Goal: Information Seeking & Learning: Learn about a topic

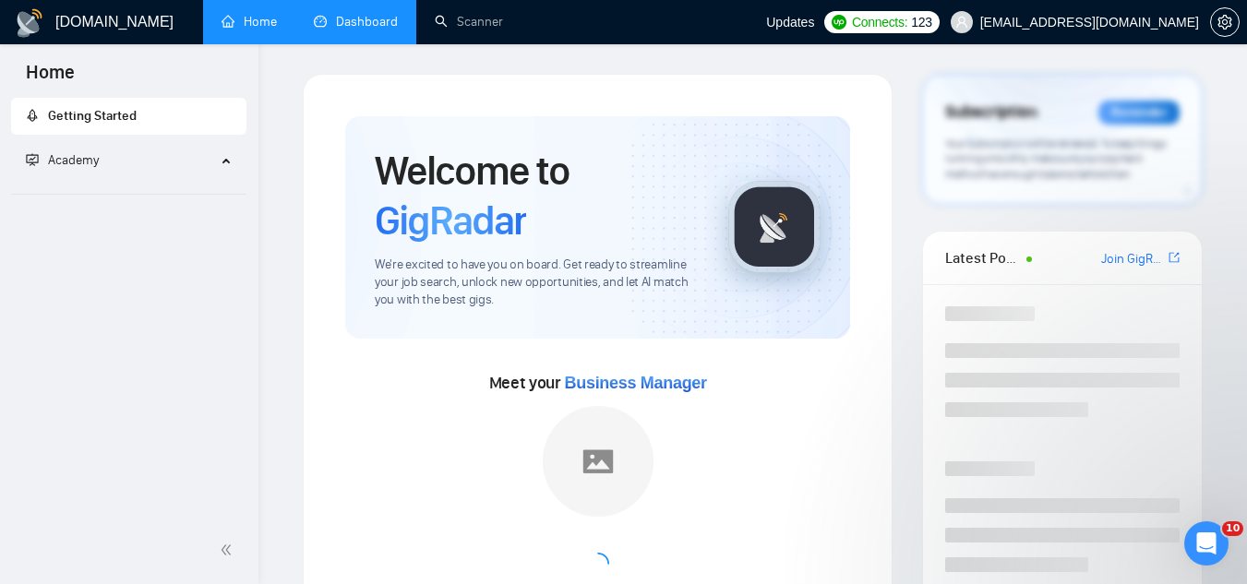
click at [365, 30] on link "Dashboard" at bounding box center [356, 22] width 84 height 16
click at [365, 31] on li "Dashboard" at bounding box center [355, 22] width 121 height 44
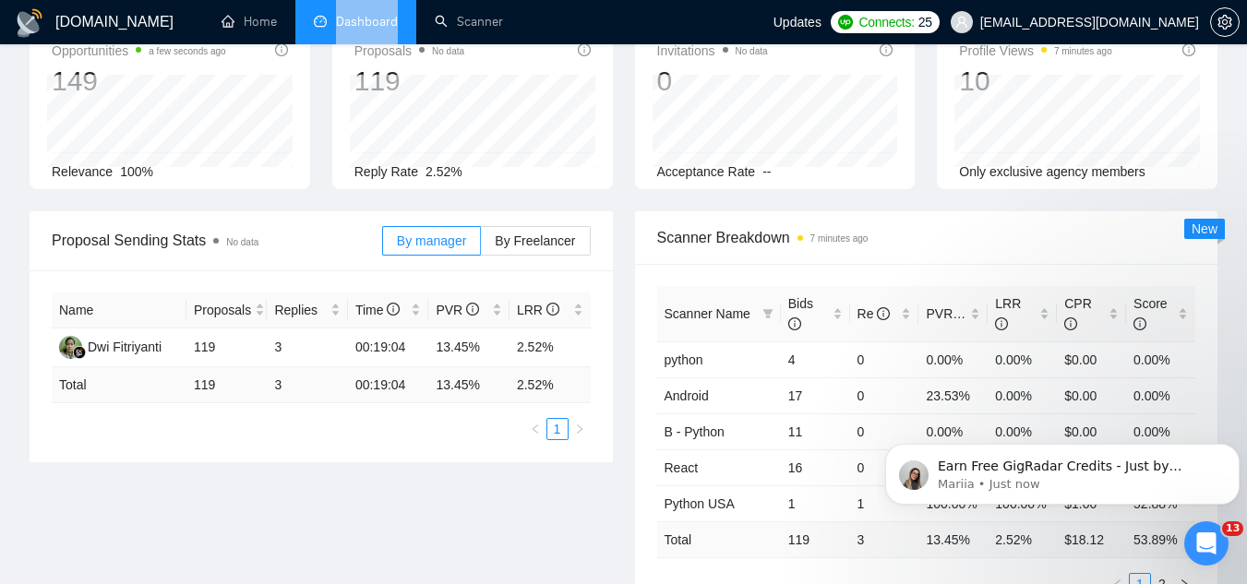
scroll to position [92, 0]
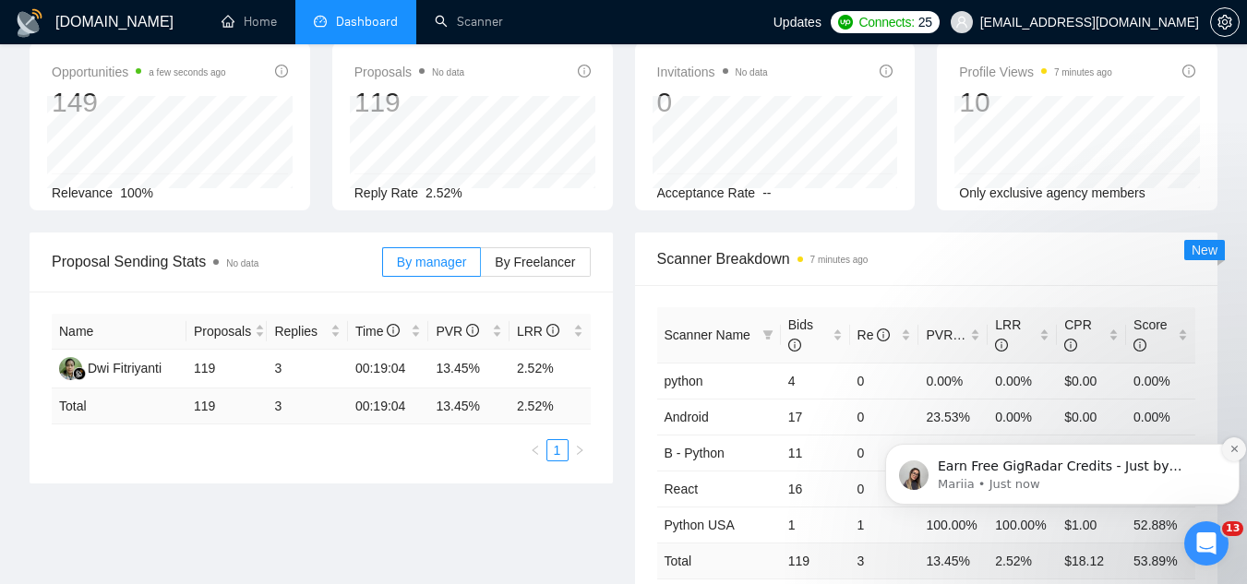
click at [1235, 443] on button "Dismiss notification" at bounding box center [1234, 449] width 24 height 24
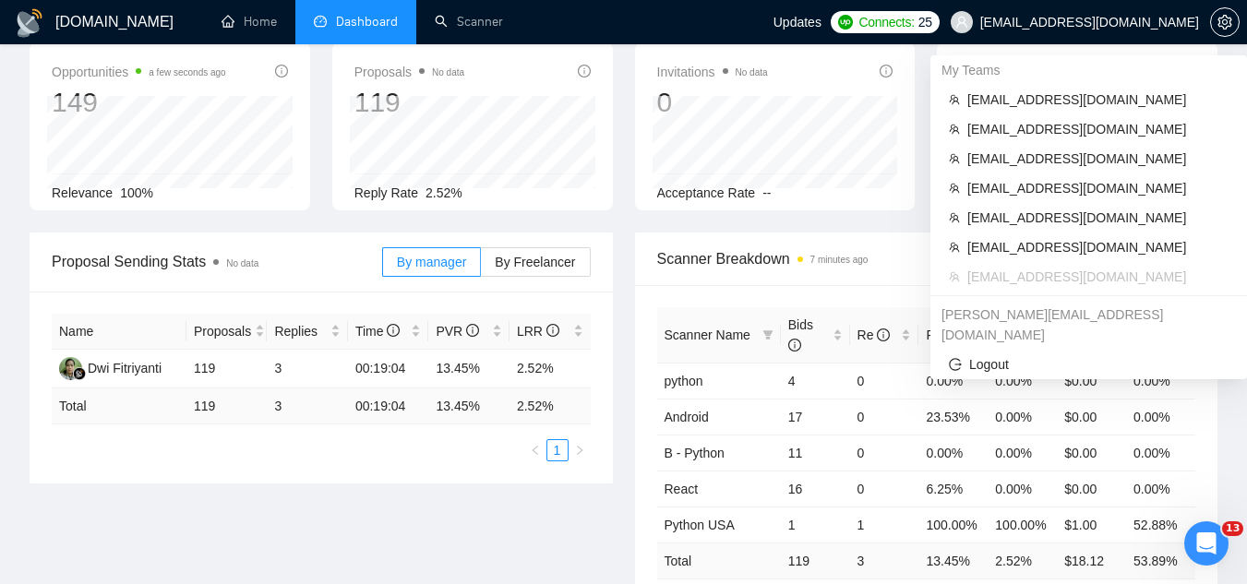
click at [1093, 32] on span "[EMAIL_ADDRESS][DOMAIN_NAME]" at bounding box center [1074, 22] width 270 height 59
click at [1021, 111] on li "[EMAIL_ADDRESS][DOMAIN_NAME]" at bounding box center [1089, 100] width 302 height 30
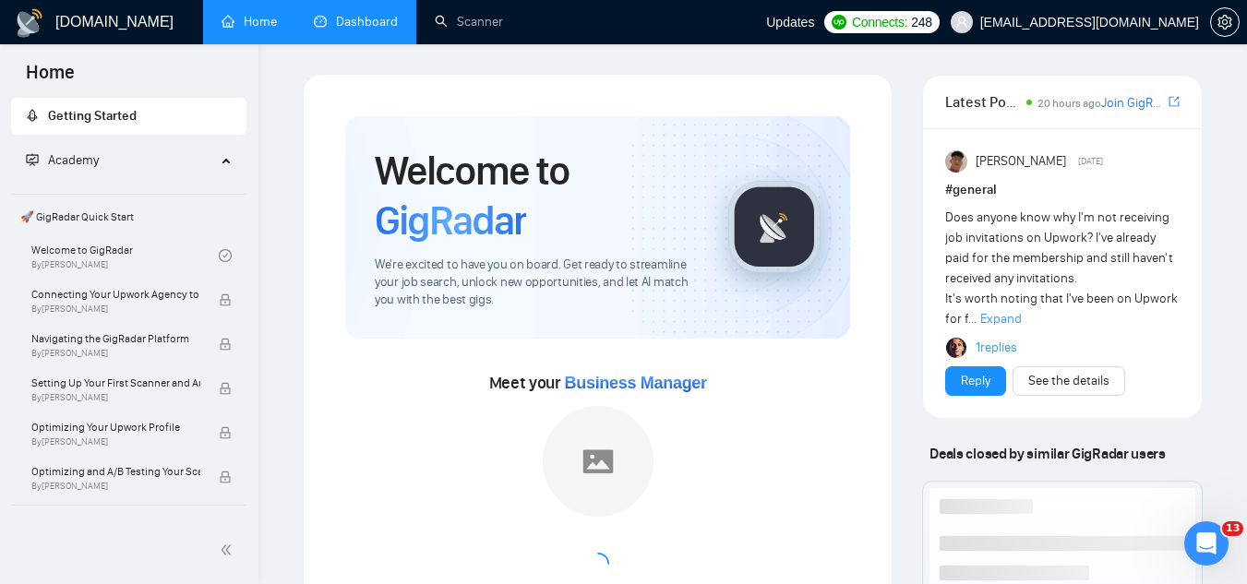
click at [375, 28] on link "Dashboard" at bounding box center [356, 22] width 84 height 16
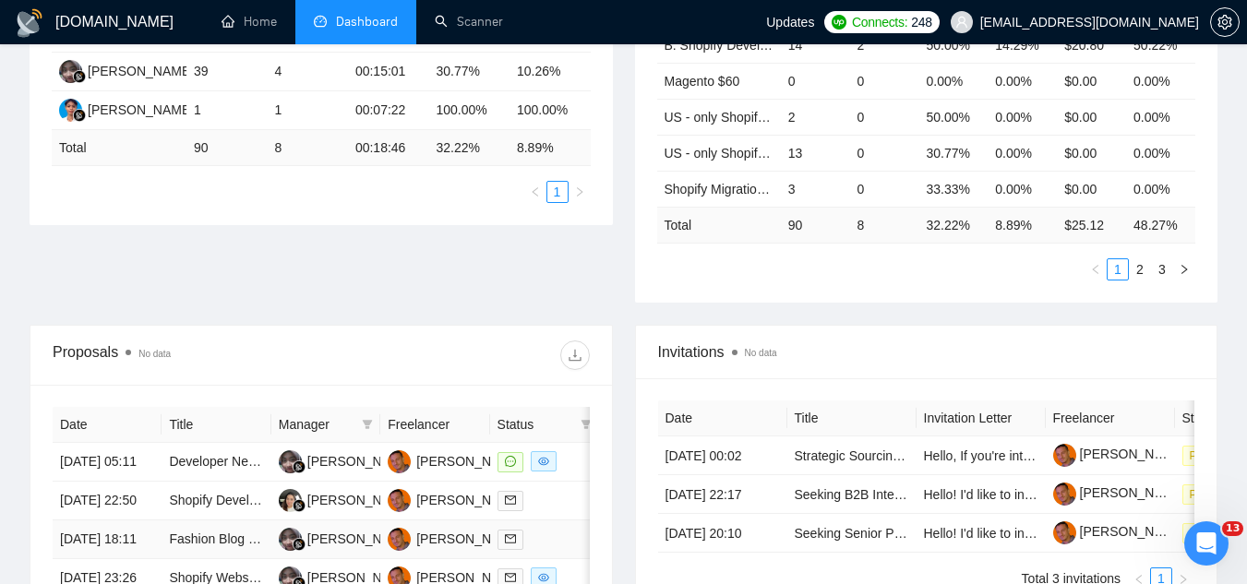
scroll to position [461, 0]
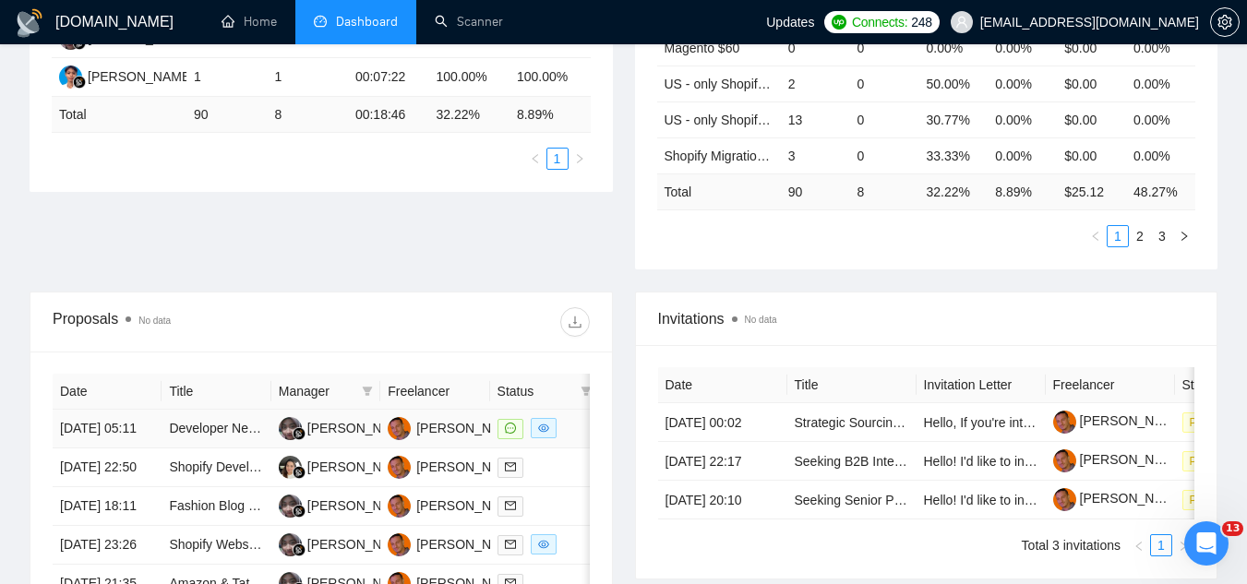
click at [183, 448] on td "Developer Needed – Shopify Order Creation via Webhook with HMAC Validation" at bounding box center [215, 429] width 109 height 39
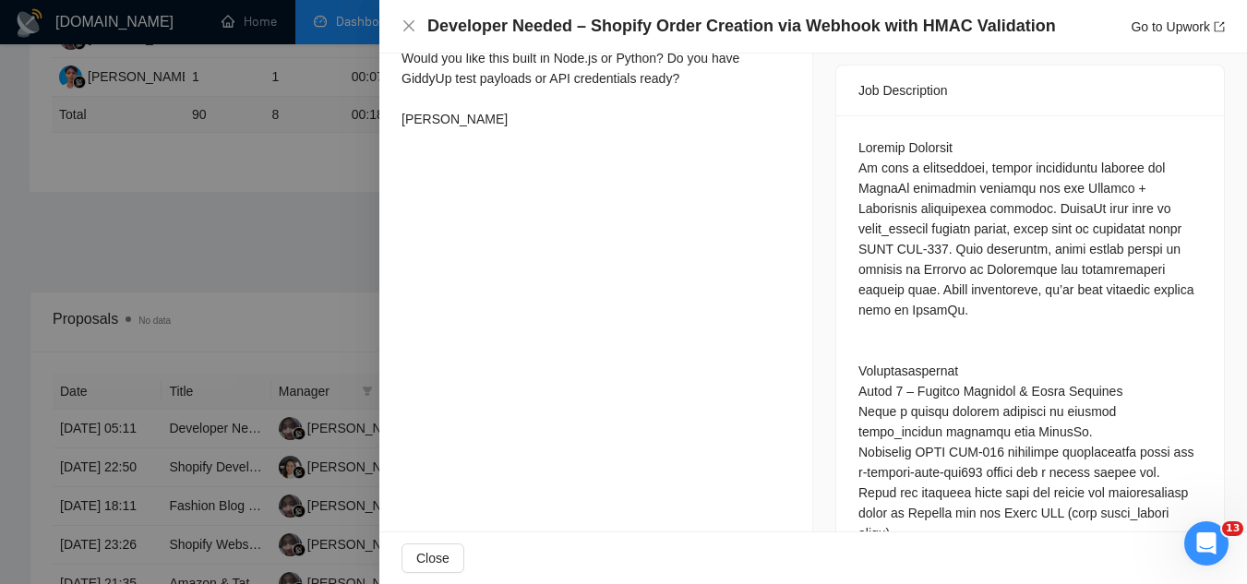
scroll to position [831, 0]
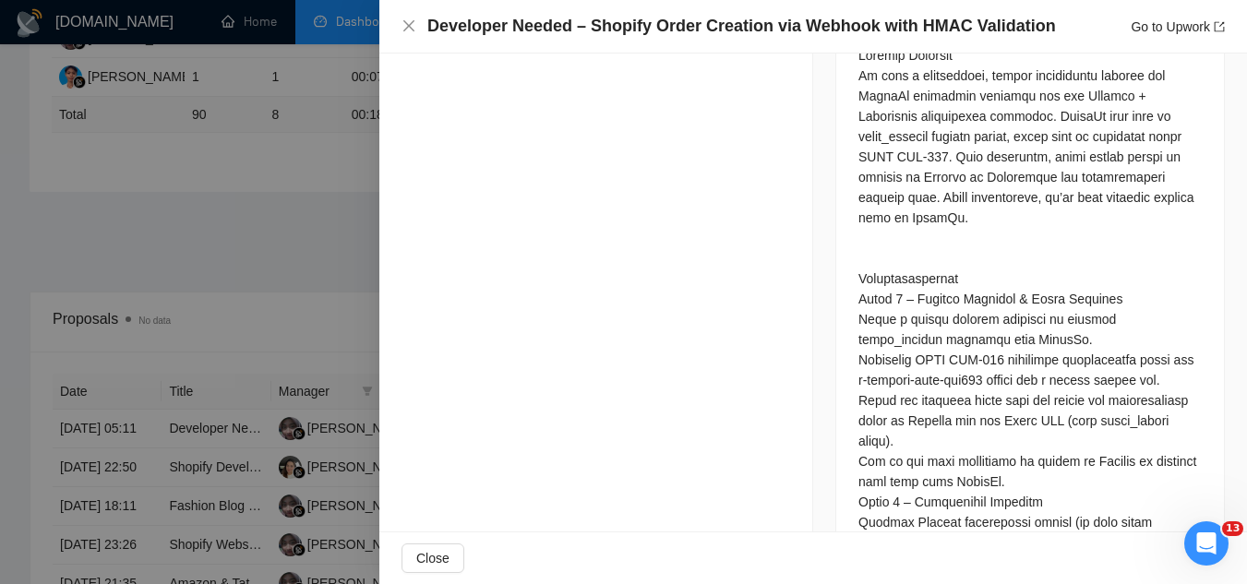
click at [316, 243] on div at bounding box center [623, 292] width 1247 height 584
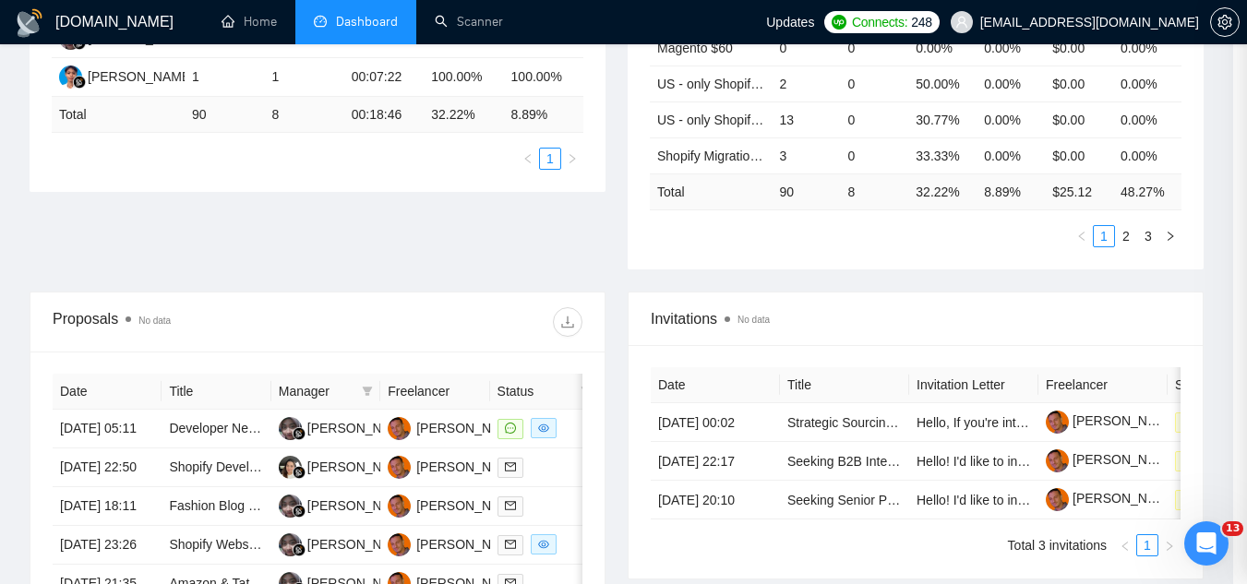
click at [316, 243] on div at bounding box center [623, 292] width 1247 height 584
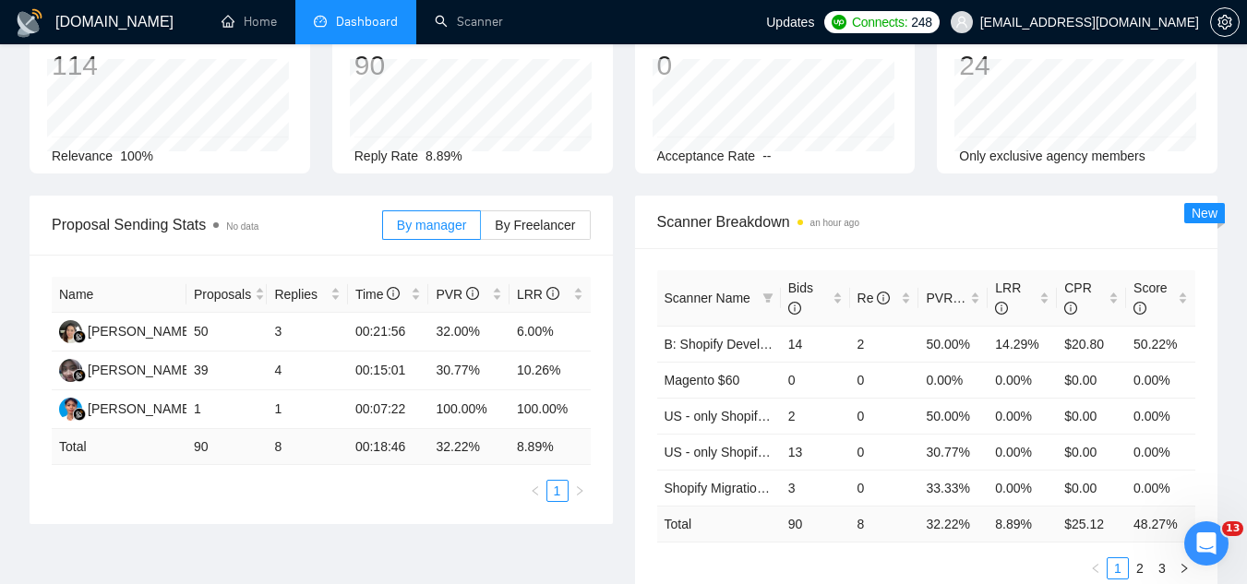
scroll to position [0, 0]
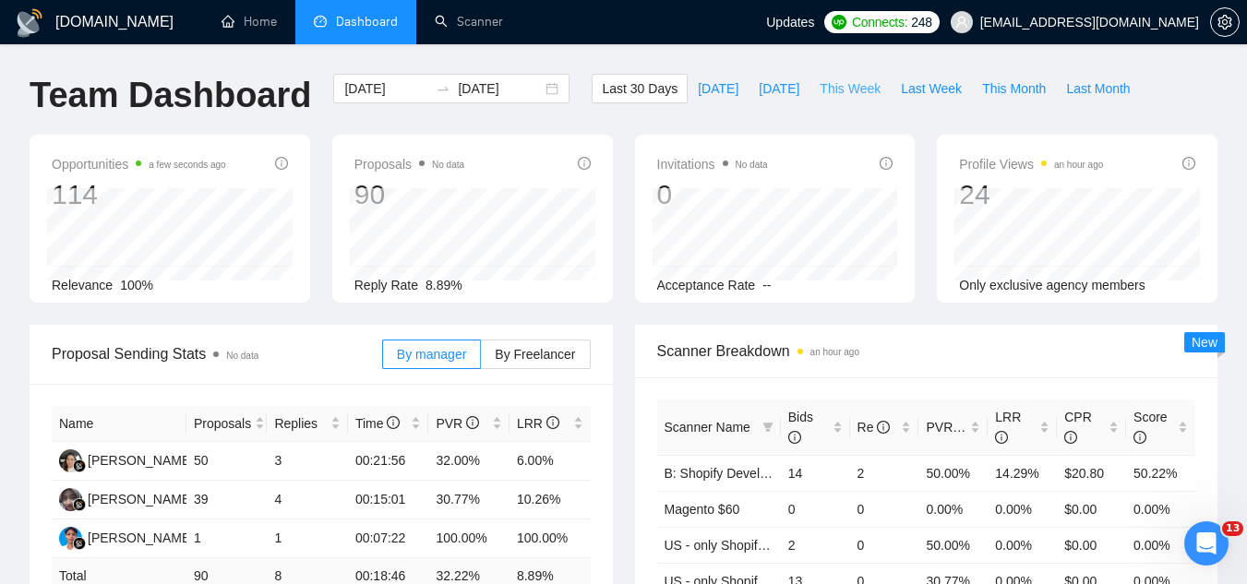
click at [830, 90] on span "This Week" at bounding box center [849, 88] width 61 height 20
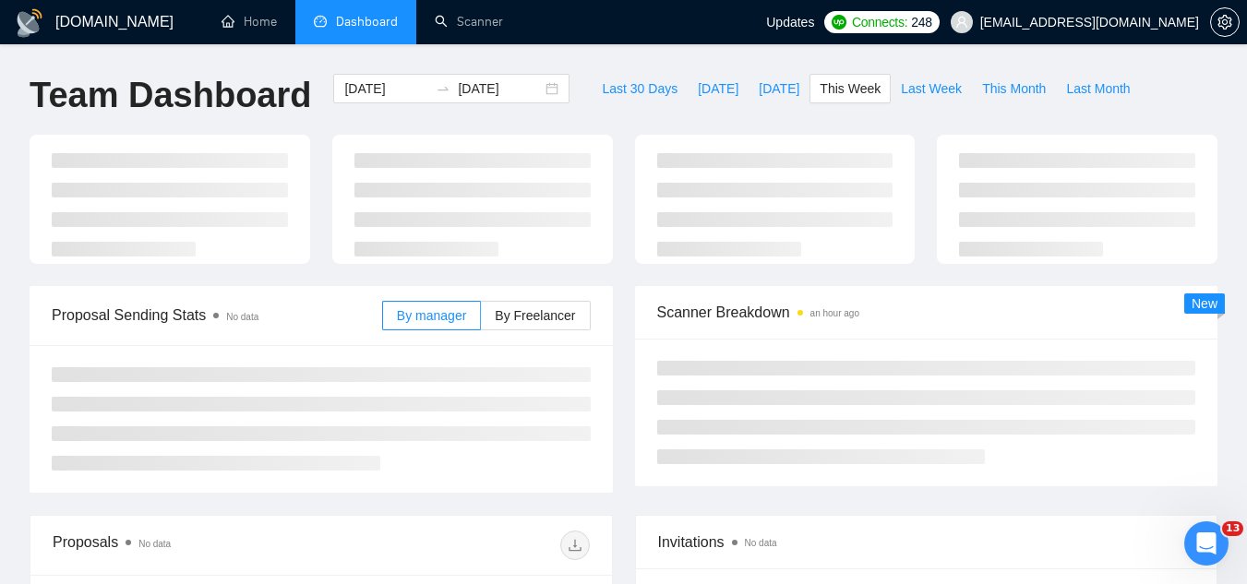
type input "[DATE]"
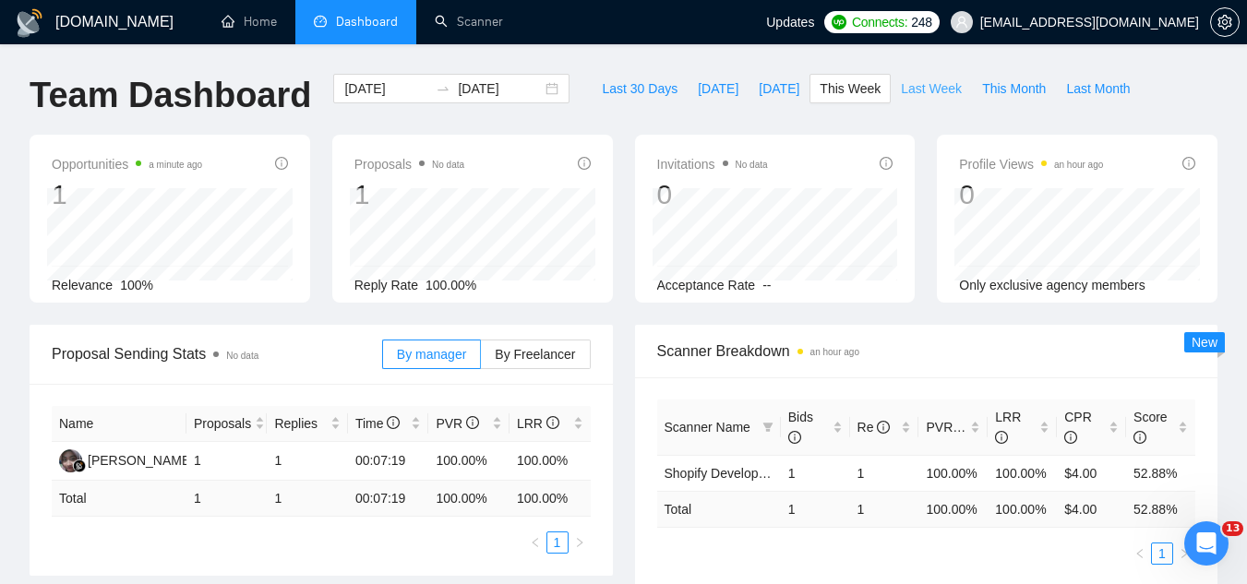
click at [913, 79] on span "Last Week" at bounding box center [931, 88] width 61 height 20
type input "[DATE]"
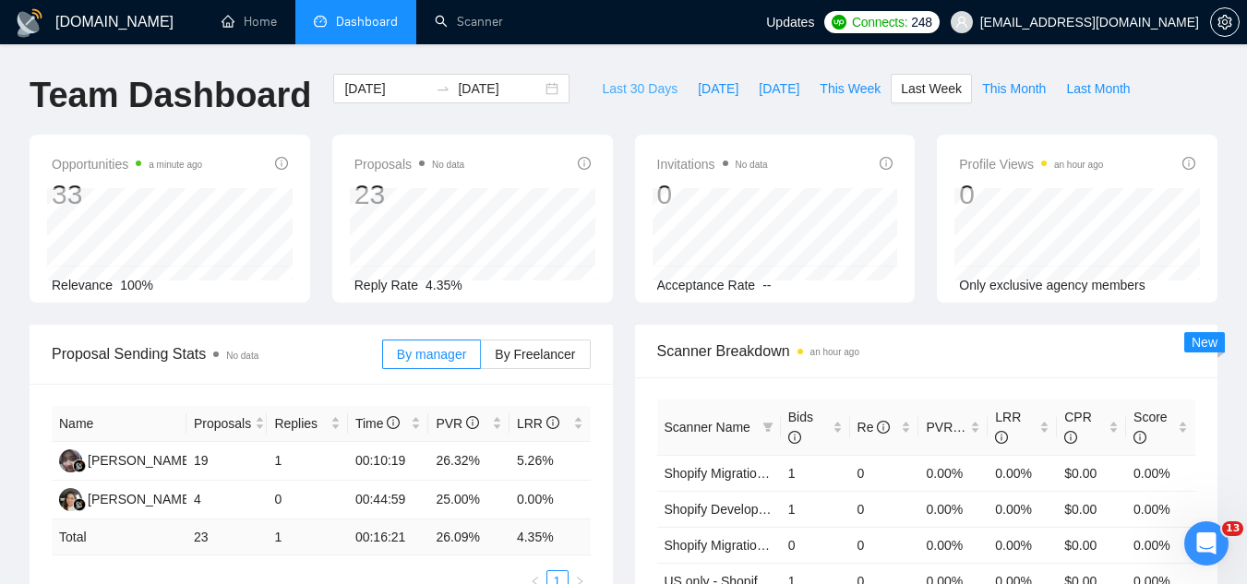
click at [643, 98] on span "Last 30 Days" at bounding box center [640, 88] width 76 height 20
type input "[DATE]"
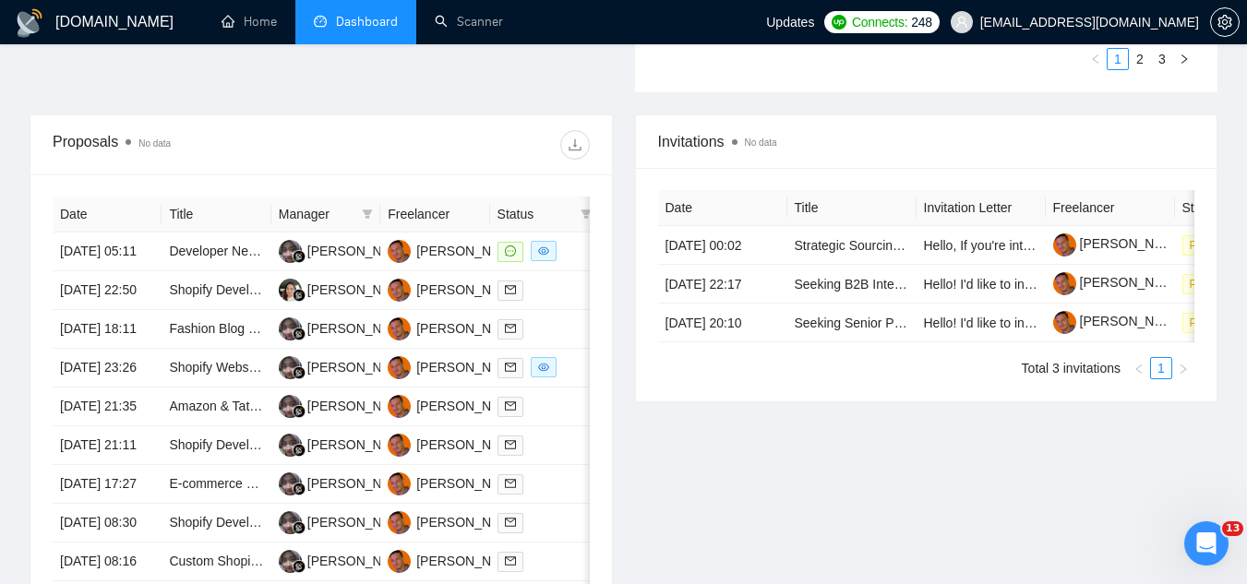
scroll to position [646, 0]
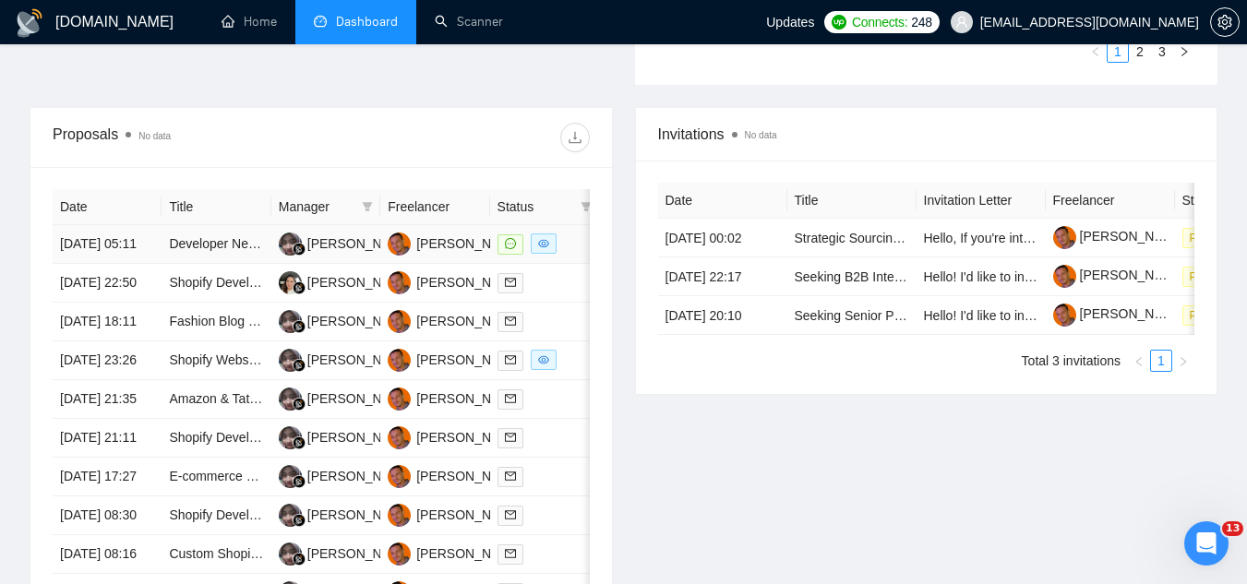
click at [202, 264] on td "Developer Needed – Shopify Order Creation via Webhook with HMAC Validation" at bounding box center [215, 244] width 109 height 39
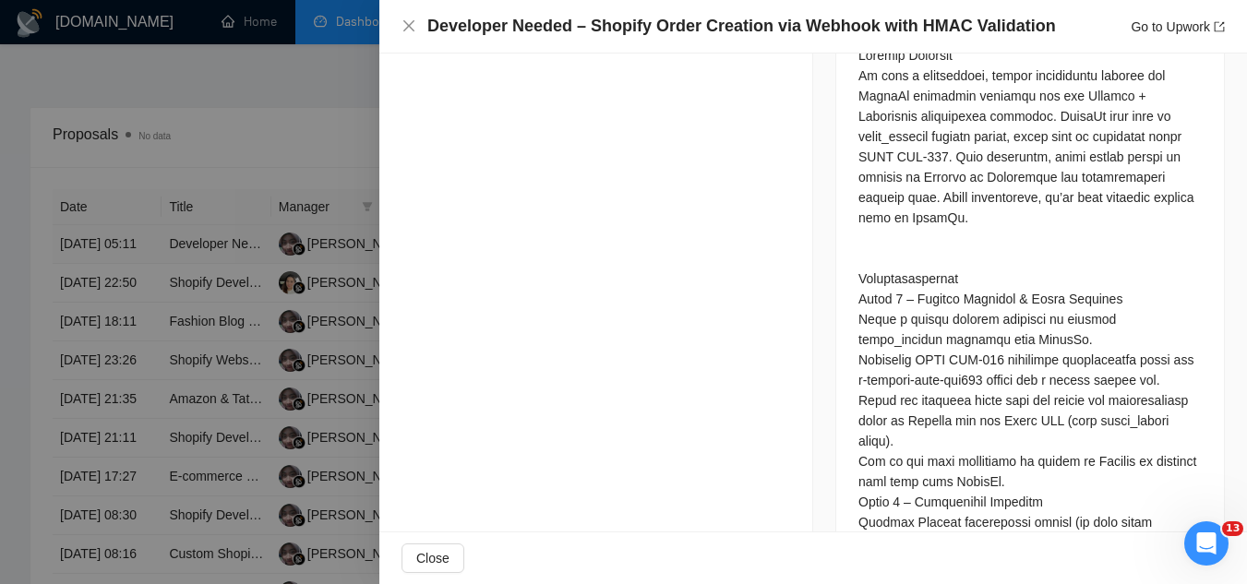
click at [202, 273] on div at bounding box center [623, 292] width 1247 height 584
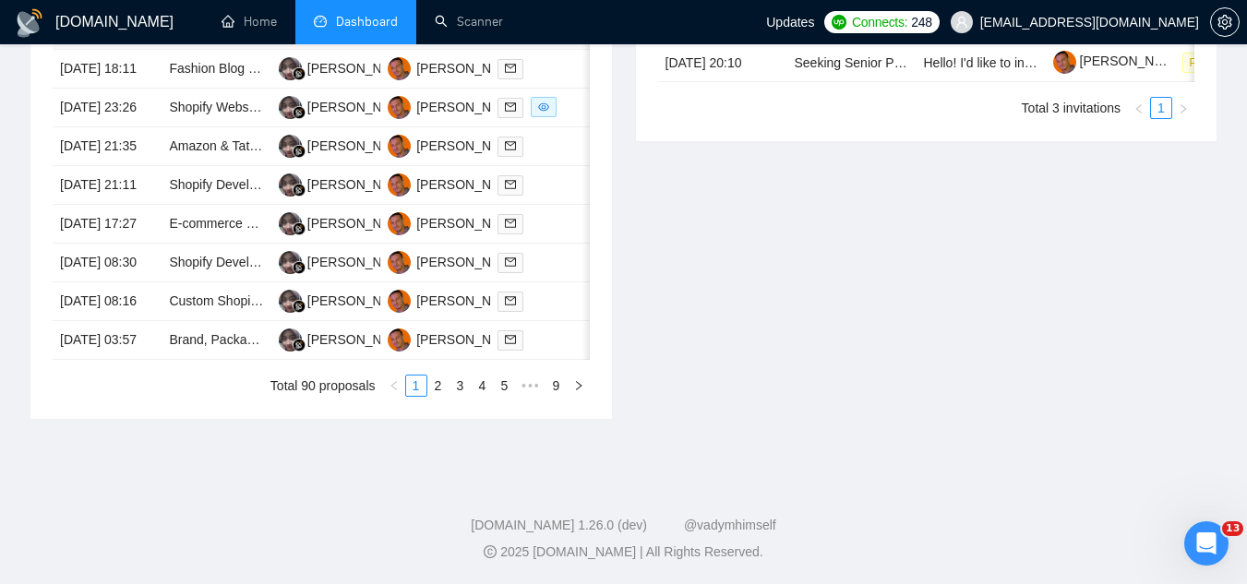
scroll to position [1015, 0]
click at [441, 396] on link "2" at bounding box center [438, 386] width 20 height 20
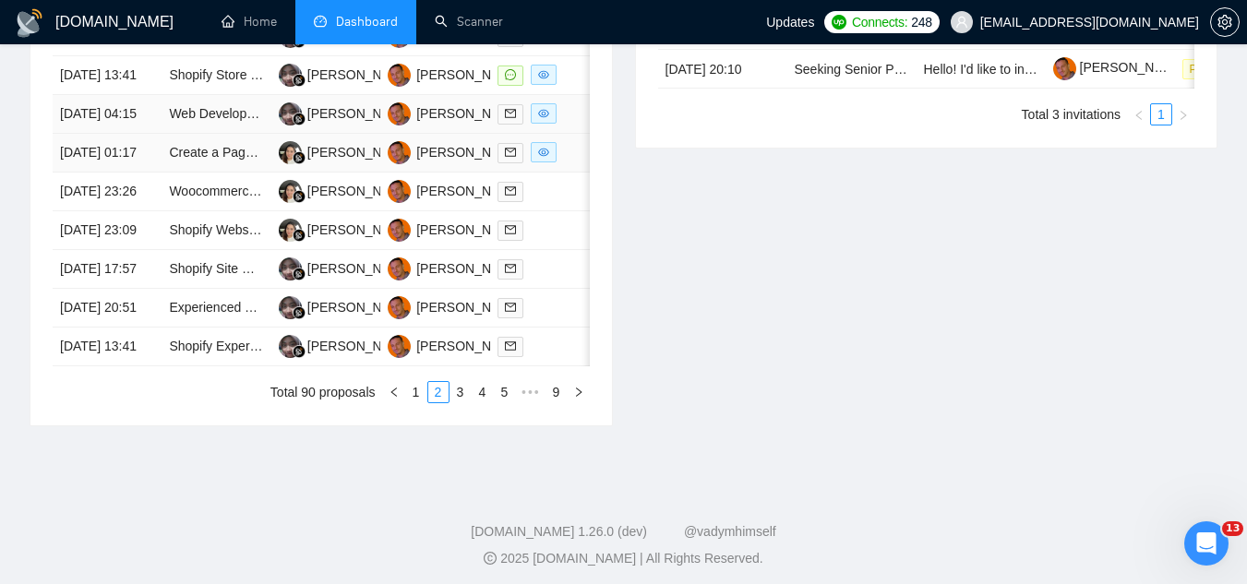
scroll to position [1015, 0]
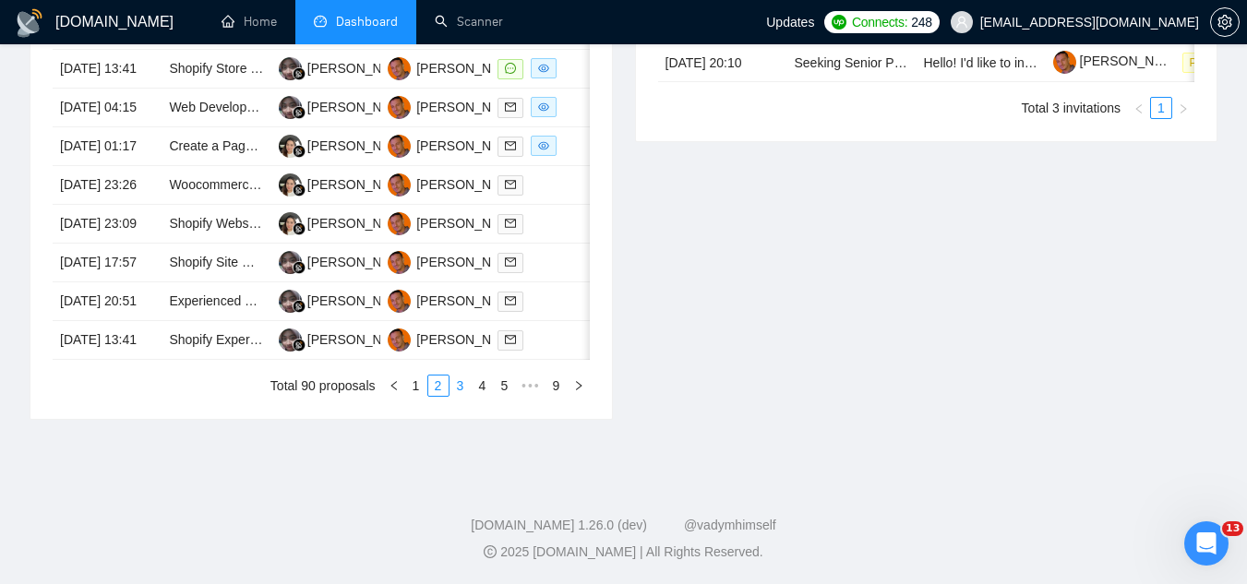
click at [460, 396] on link "3" at bounding box center [460, 386] width 20 height 20
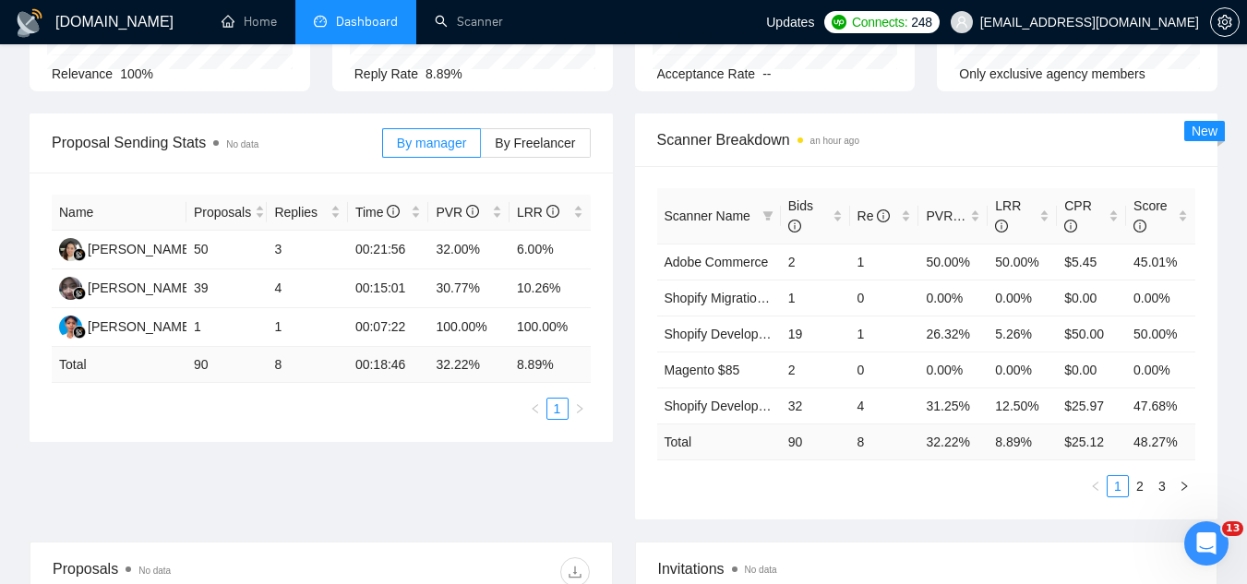
scroll to position [0, 0]
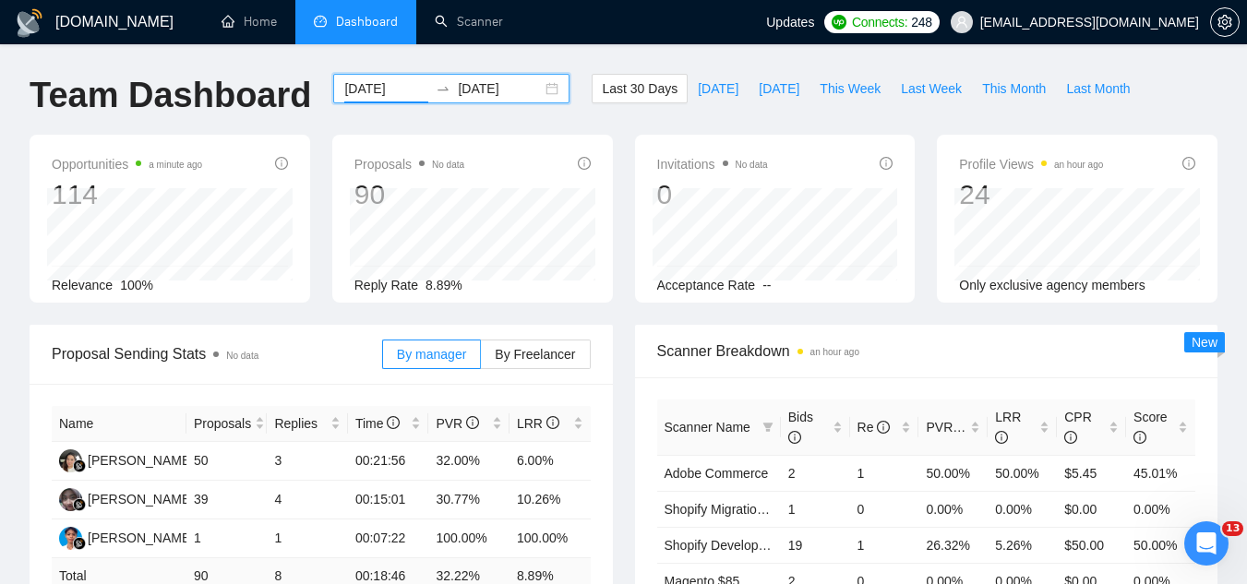
click at [375, 85] on input "[DATE]" at bounding box center [386, 88] width 84 height 20
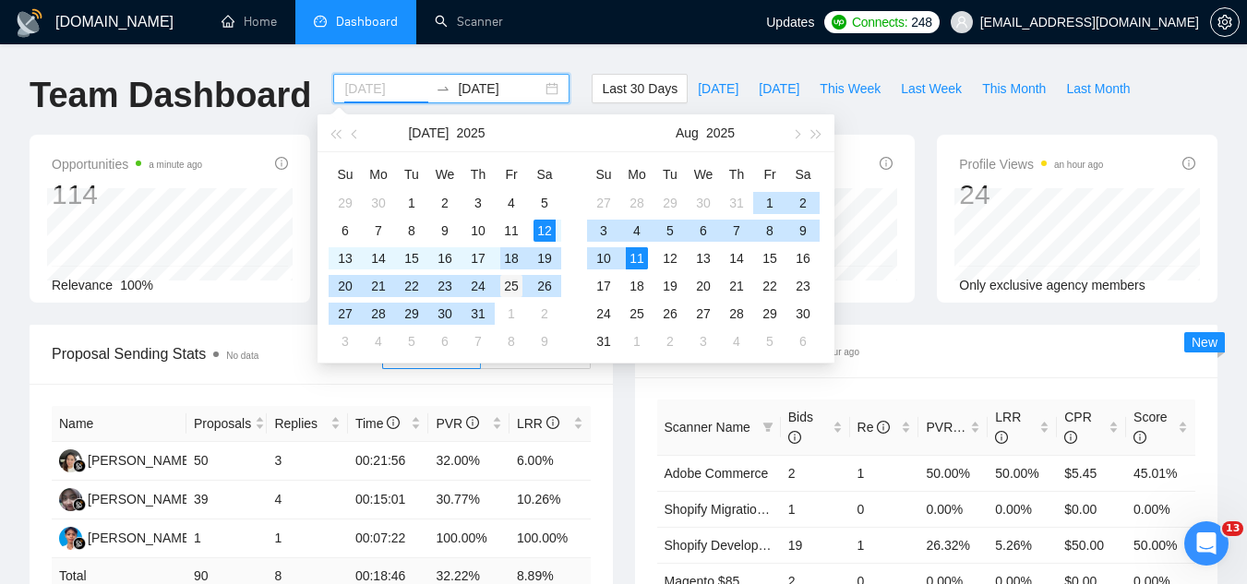
type input "[DATE]"
click at [517, 288] on div "25" at bounding box center [511, 286] width 22 height 22
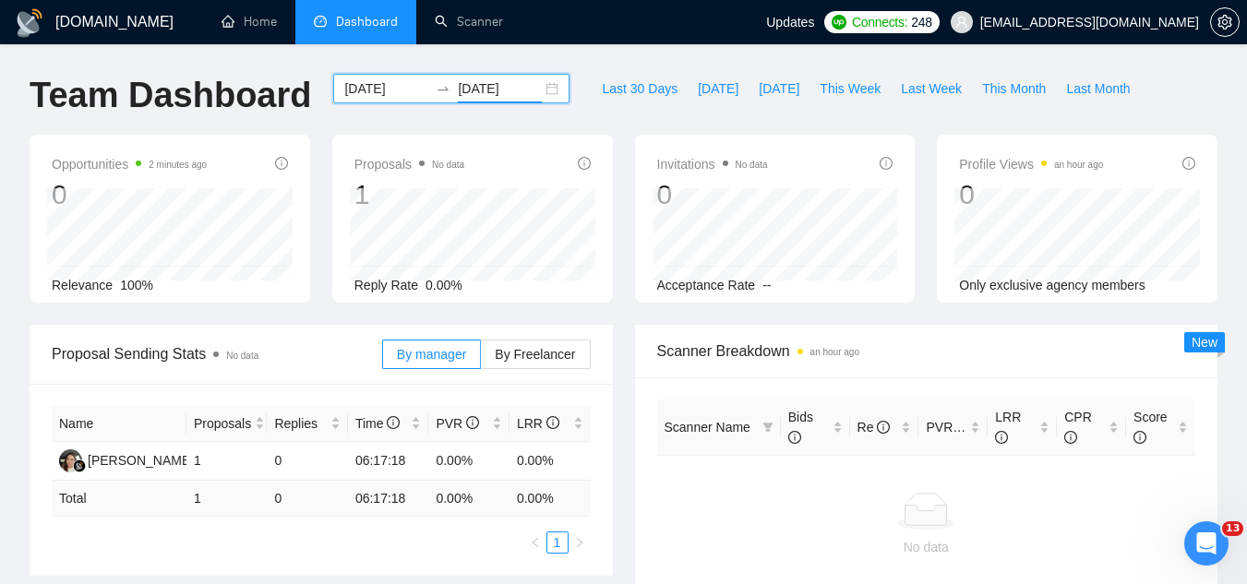
click at [493, 87] on input "[DATE]" at bounding box center [500, 88] width 84 height 20
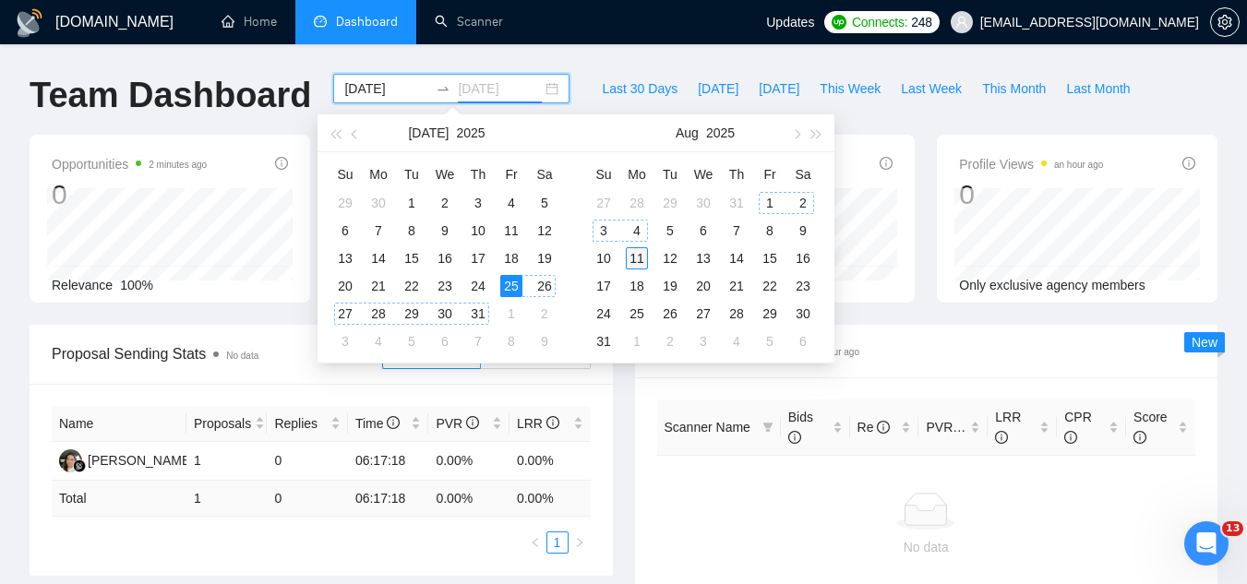
type input "[DATE]"
click at [641, 257] on div "11" at bounding box center [637, 258] width 22 height 22
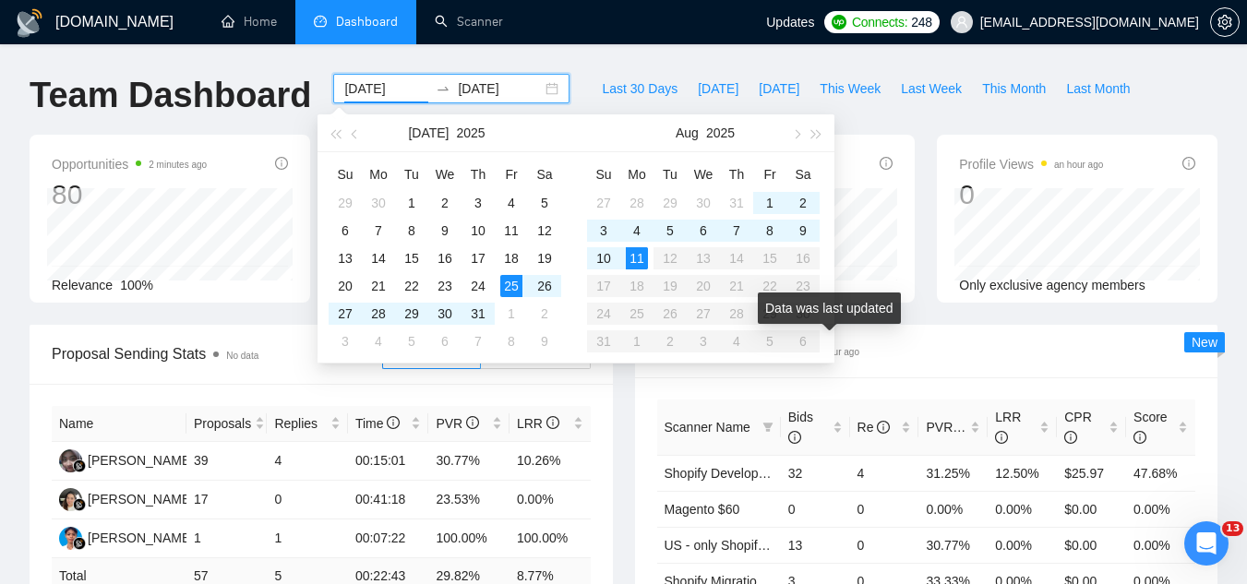
click at [908, 360] on span "Scanner Breakdown an hour ago" at bounding box center [926, 351] width 539 height 23
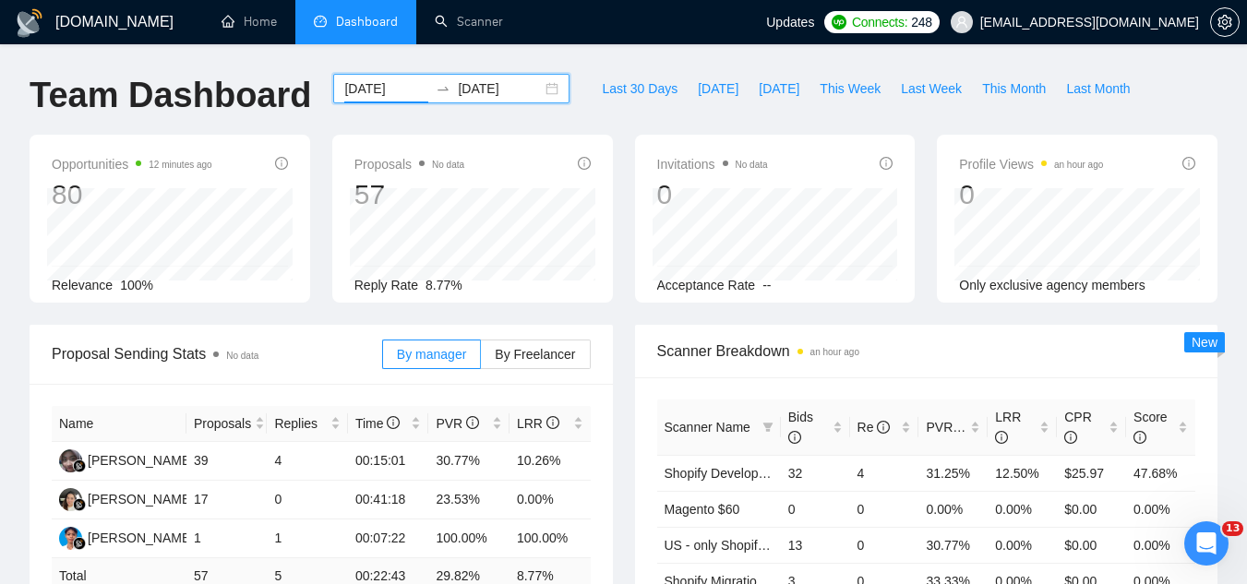
click at [365, 91] on input "[DATE]" at bounding box center [386, 88] width 84 height 20
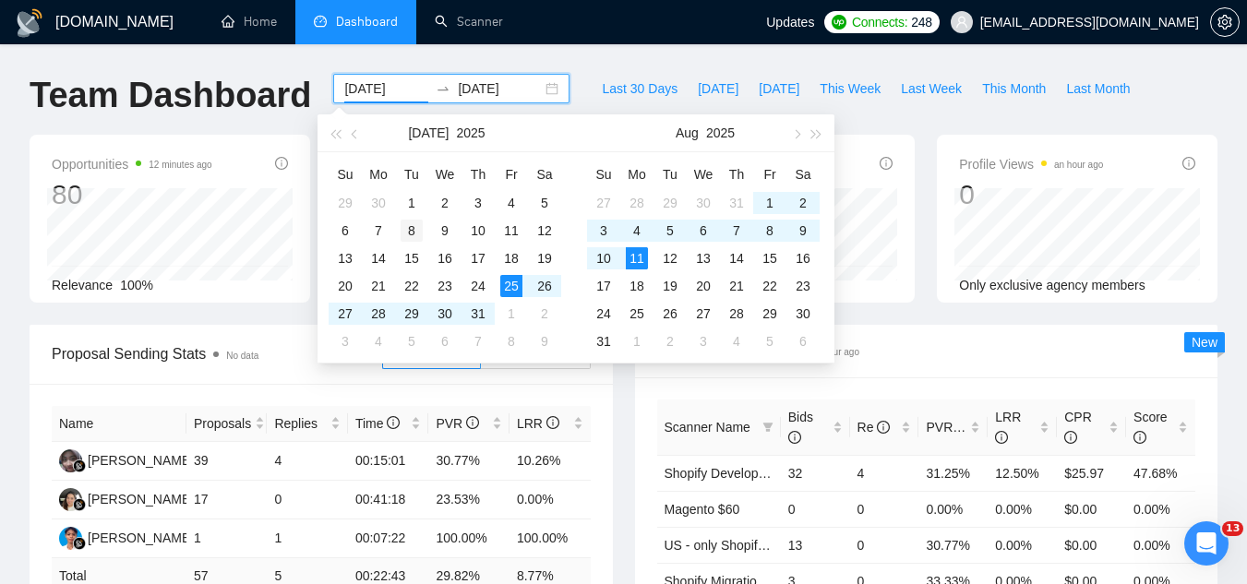
type input "[DATE]"
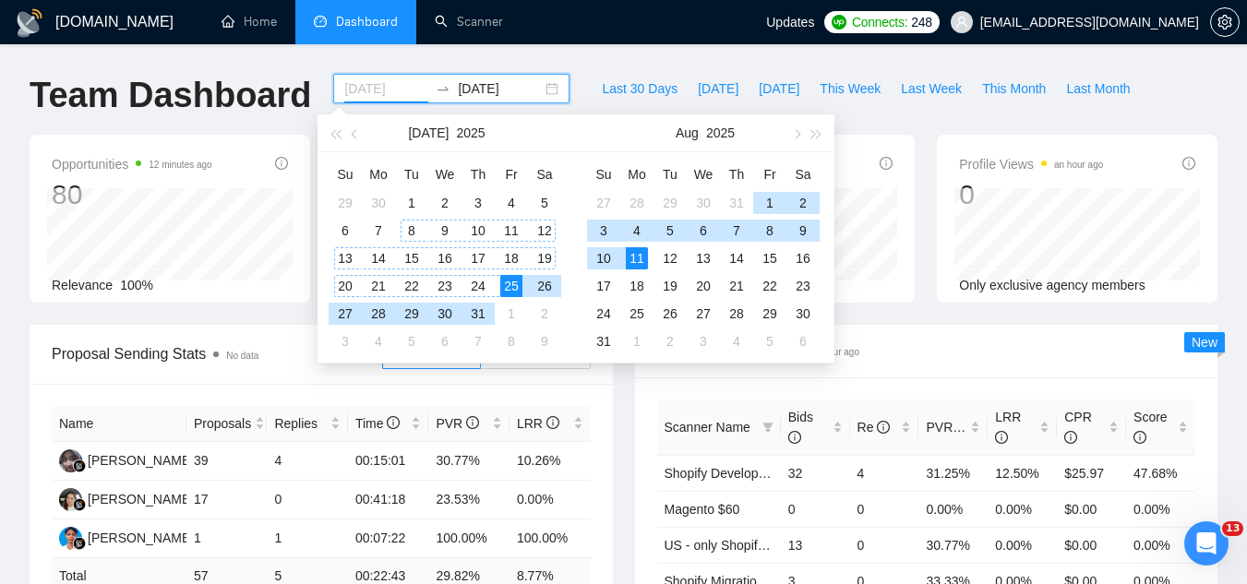
click at [414, 234] on div "8" at bounding box center [411, 231] width 22 height 22
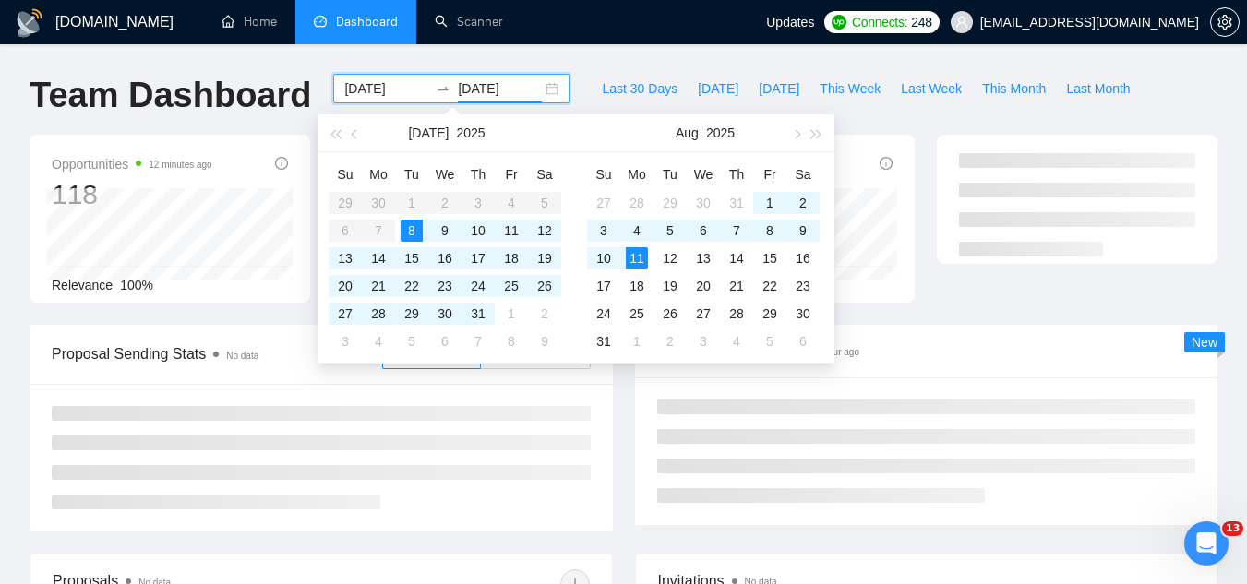
click at [490, 80] on input "[DATE]" at bounding box center [500, 88] width 84 height 20
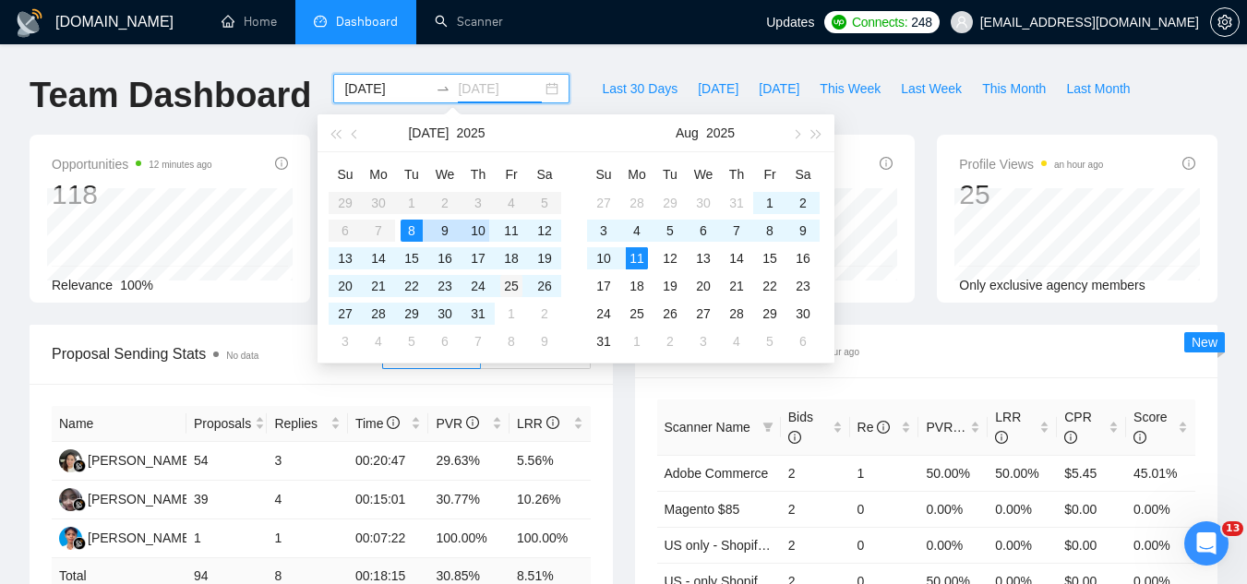
type input "[DATE]"
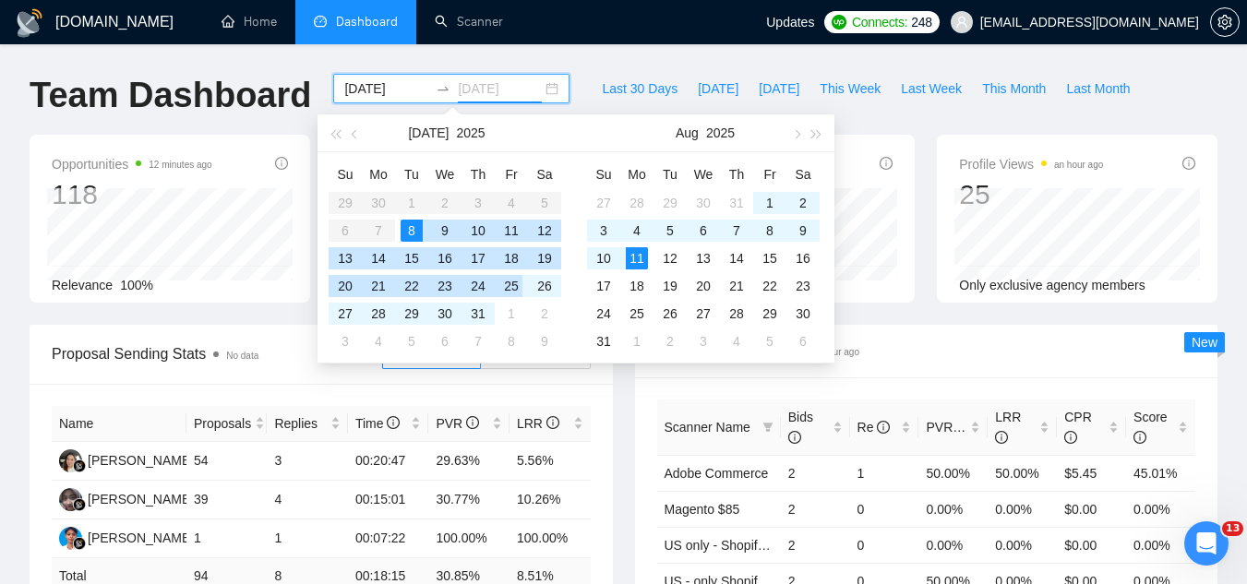
click at [512, 290] on div "25" at bounding box center [511, 286] width 22 height 22
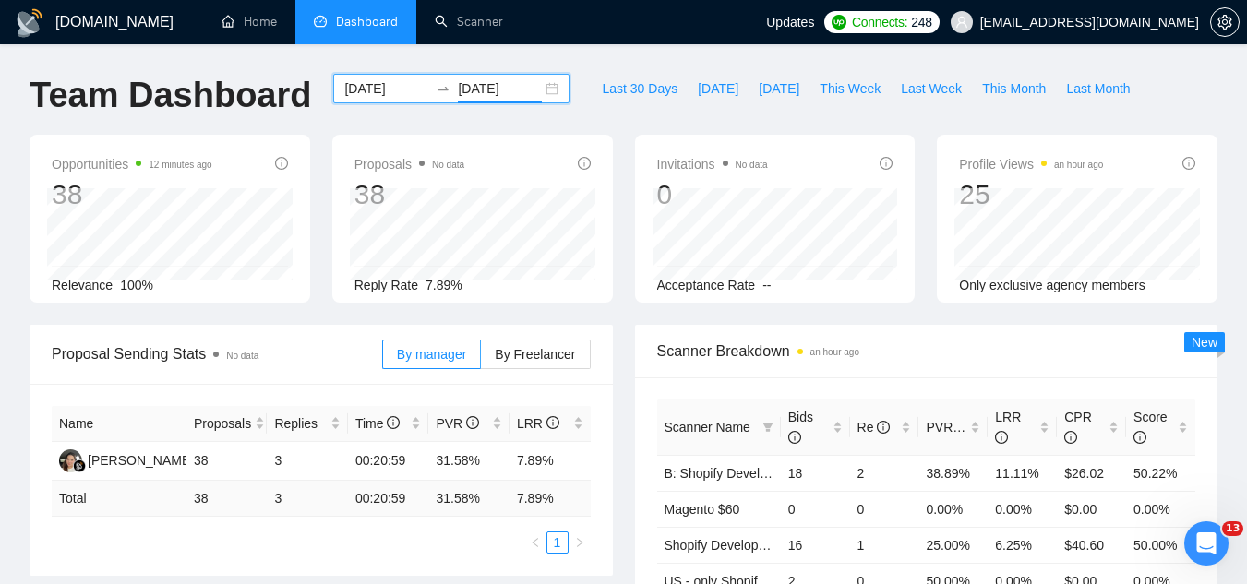
click at [348, 80] on input "[DATE]" at bounding box center [386, 88] width 84 height 20
click at [349, 80] on input "[DATE]" at bounding box center [386, 88] width 84 height 20
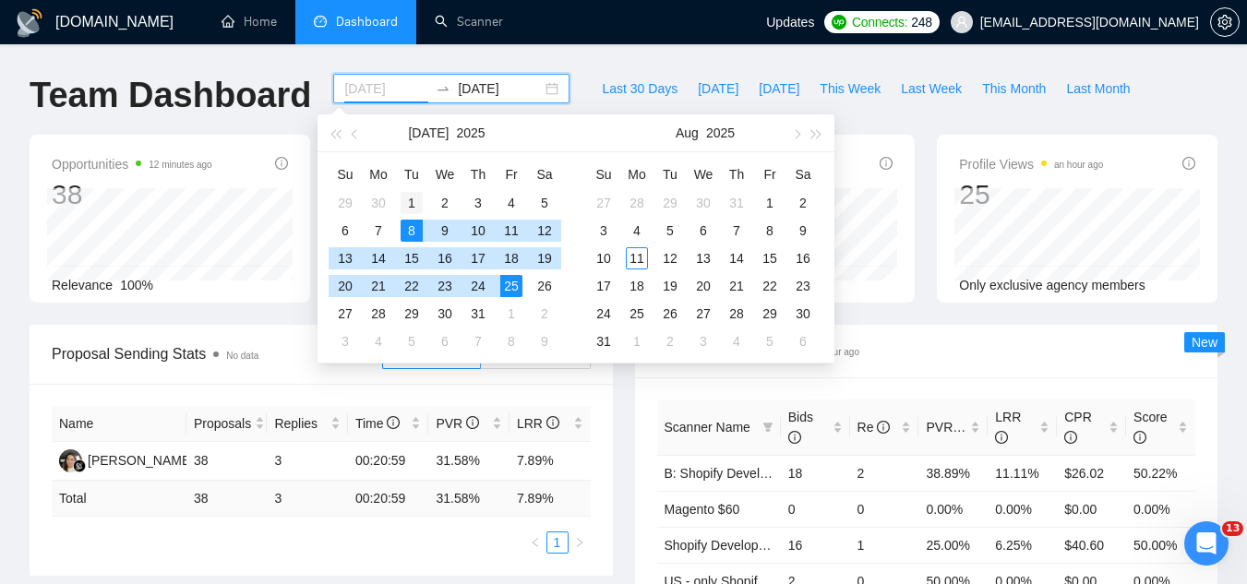
type input "[DATE]"
click at [412, 195] on div "1" at bounding box center [411, 203] width 22 height 22
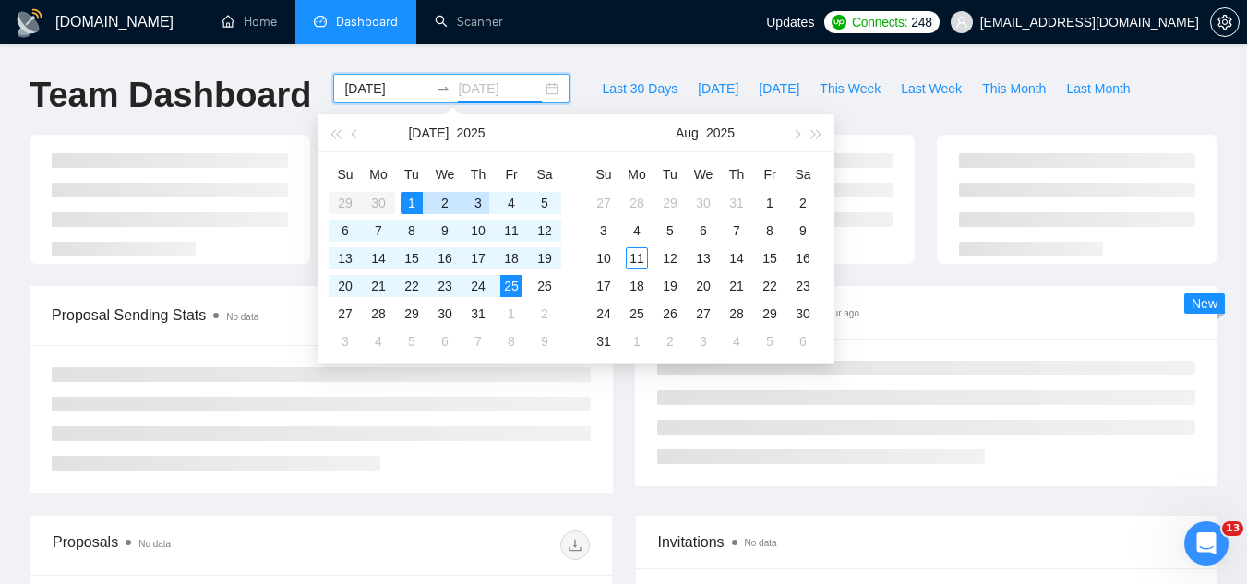
type input "[DATE]"
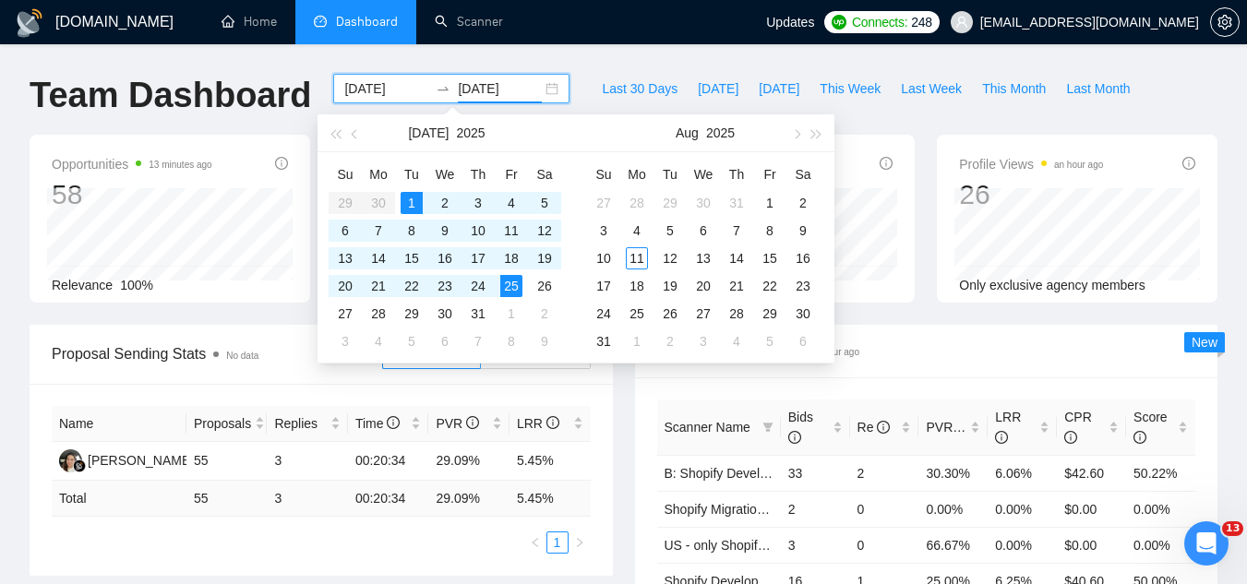
click at [907, 116] on div "Last 30 Days [DATE] [DATE] This Week Last Week This Month Last Month" at bounding box center [865, 104] width 570 height 61
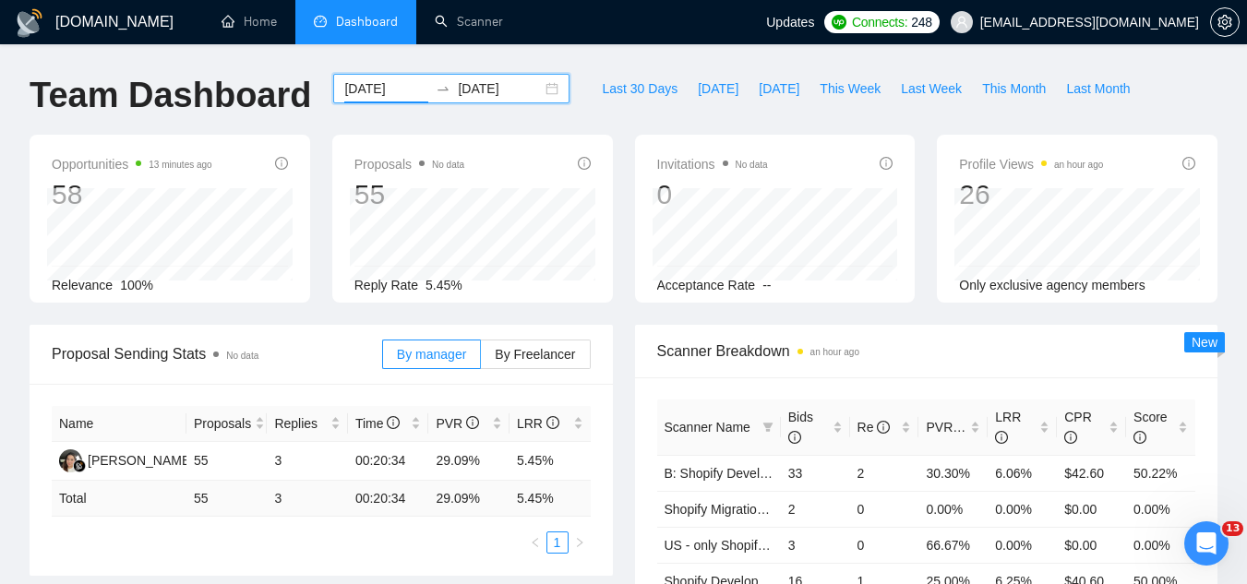
click at [363, 86] on input "[DATE]" at bounding box center [386, 88] width 84 height 20
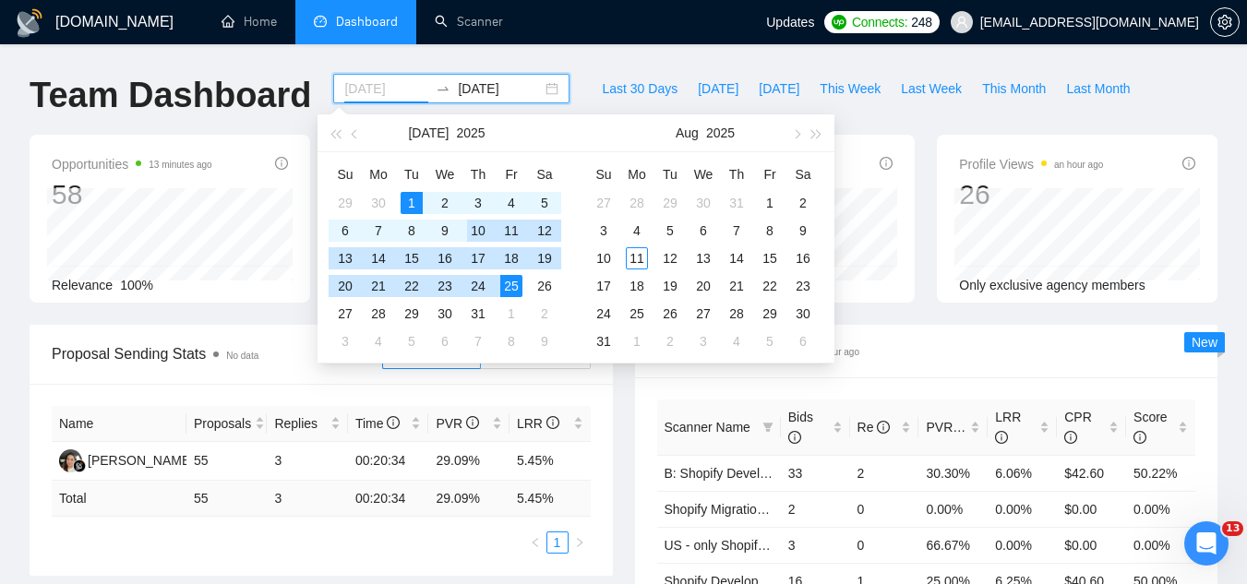
type input "[DATE]"
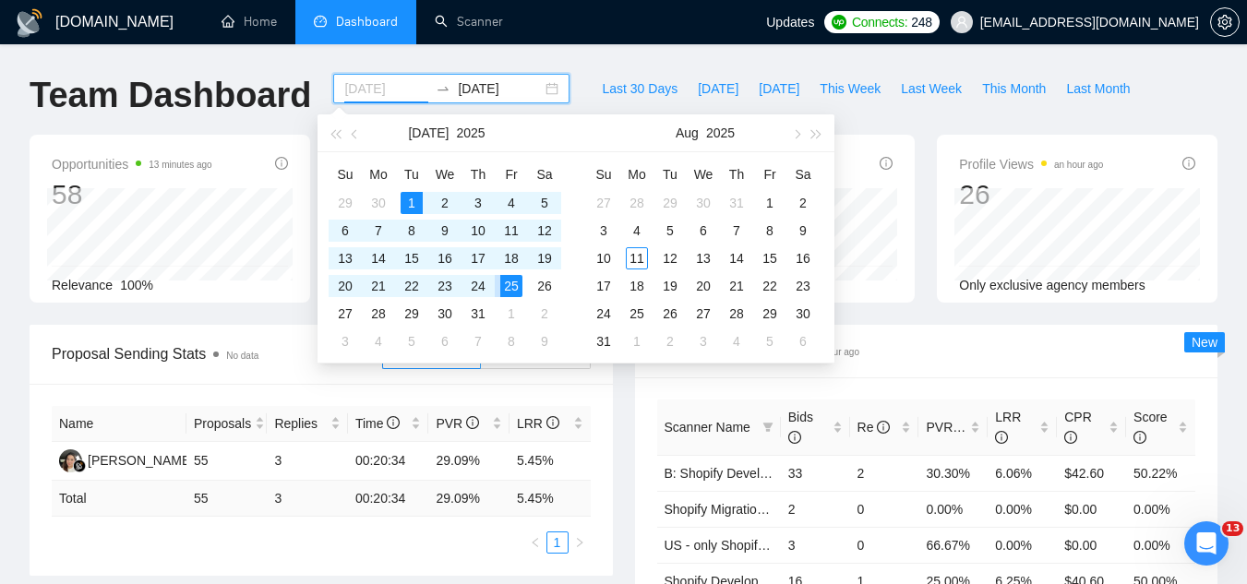
click at [518, 289] on div "25" at bounding box center [511, 286] width 22 height 22
click at [517, 290] on div "25" at bounding box center [511, 286] width 22 height 22
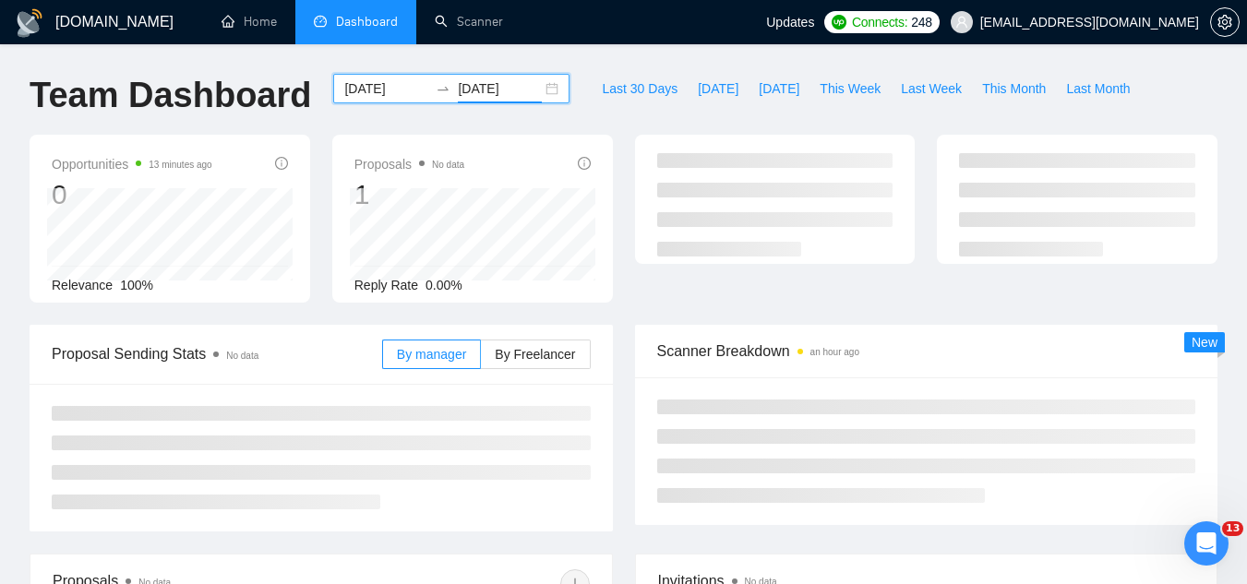
click at [474, 83] on input "[DATE]" at bounding box center [500, 88] width 84 height 20
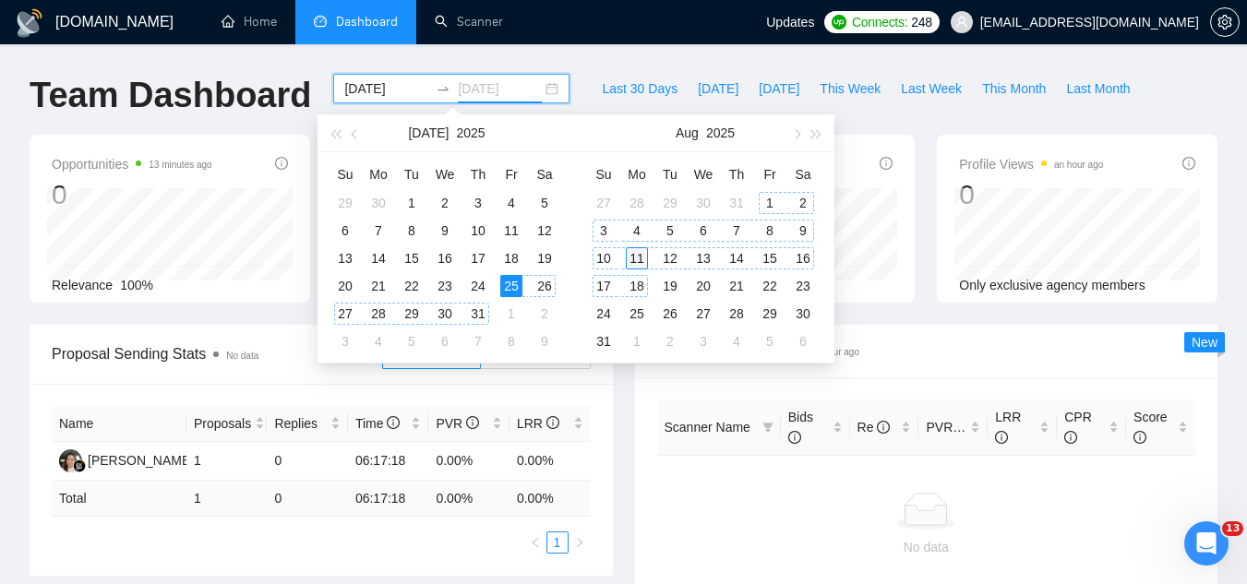
type input "[DATE]"
click at [637, 267] on div "11" at bounding box center [637, 258] width 22 height 22
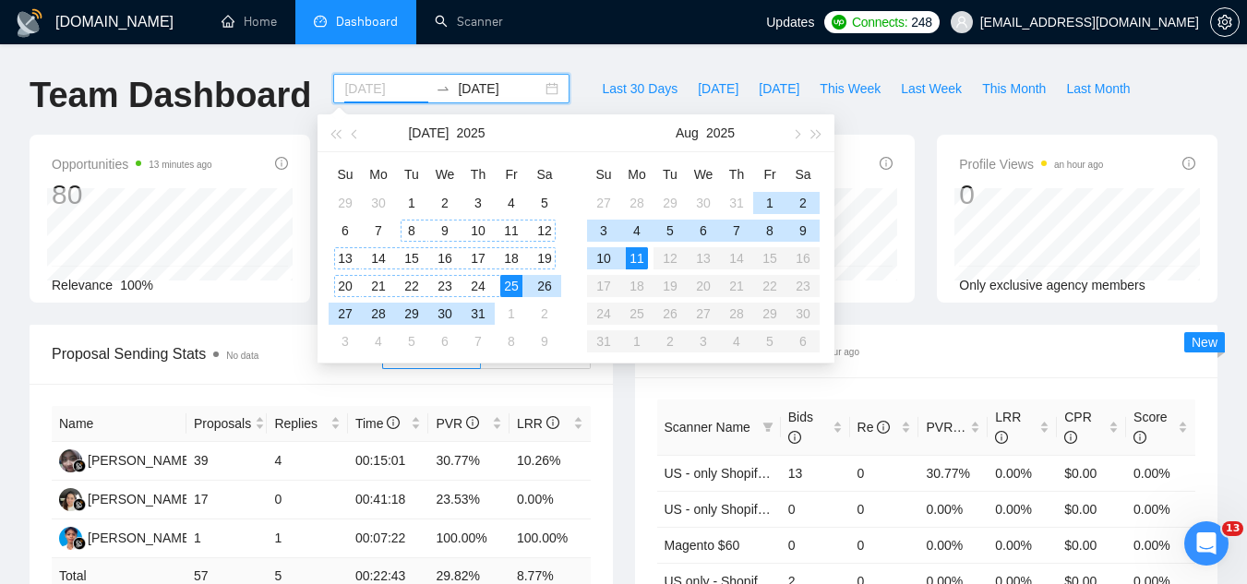
click at [415, 237] on div "8" at bounding box center [411, 231] width 22 height 22
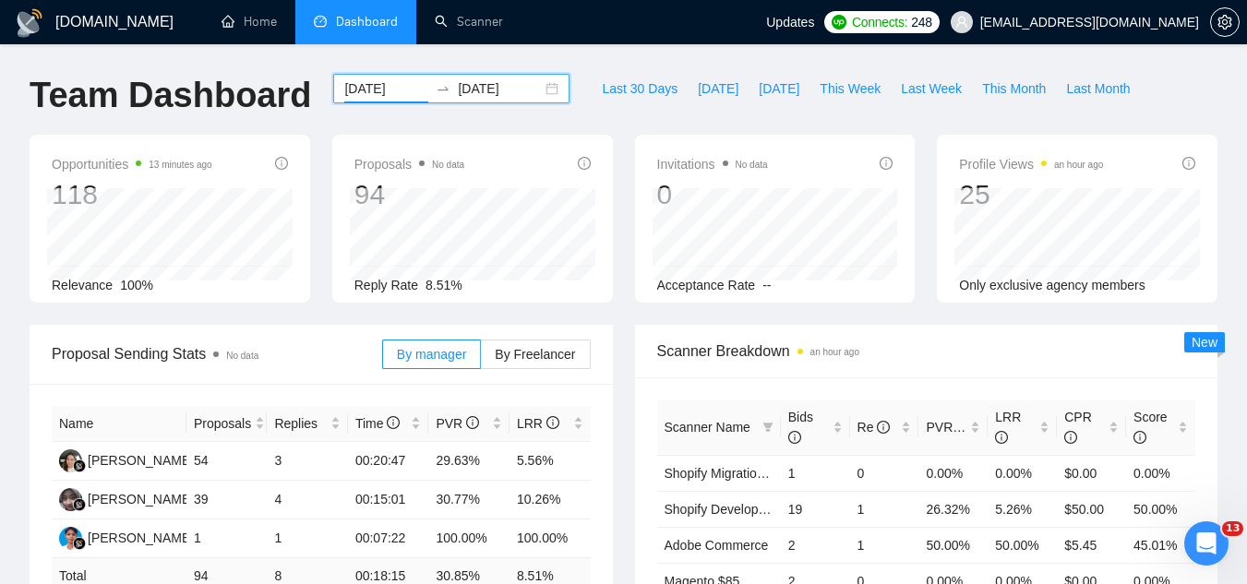
click at [478, 75] on div "[DATE] [DATE]" at bounding box center [451, 89] width 236 height 30
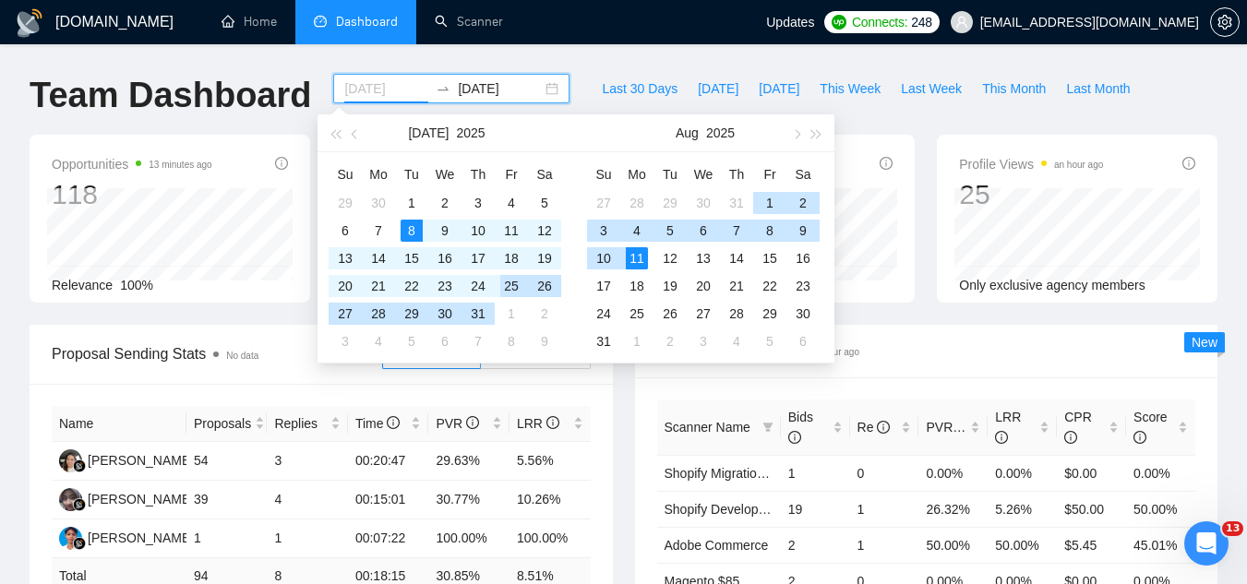
type input "[DATE]"
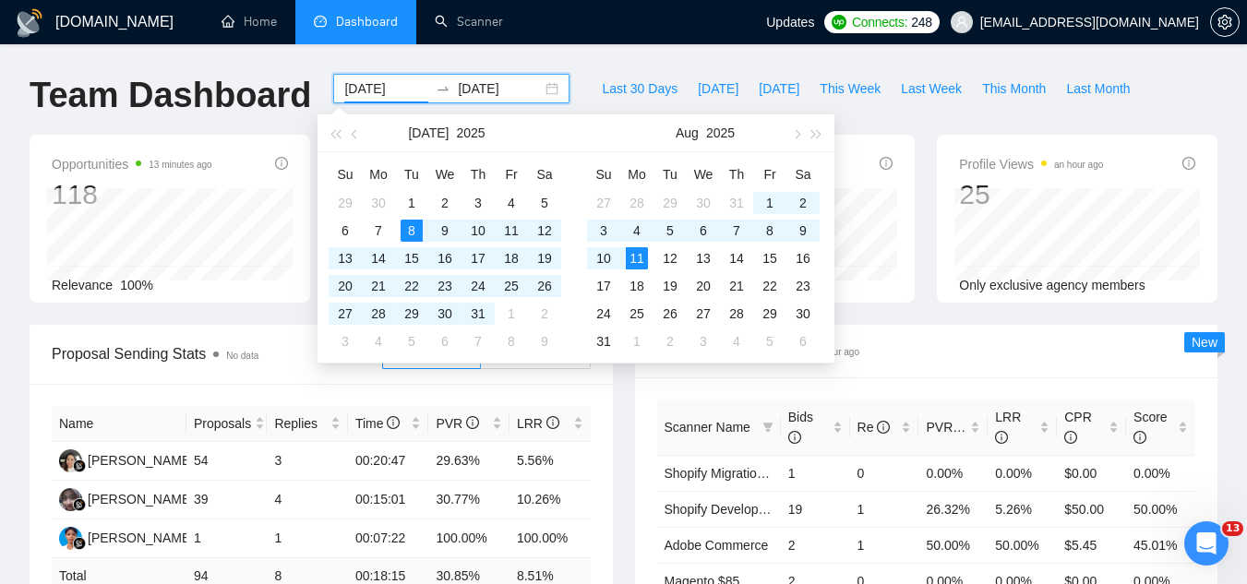
click at [504, 84] on input "[DATE]" at bounding box center [500, 88] width 84 height 20
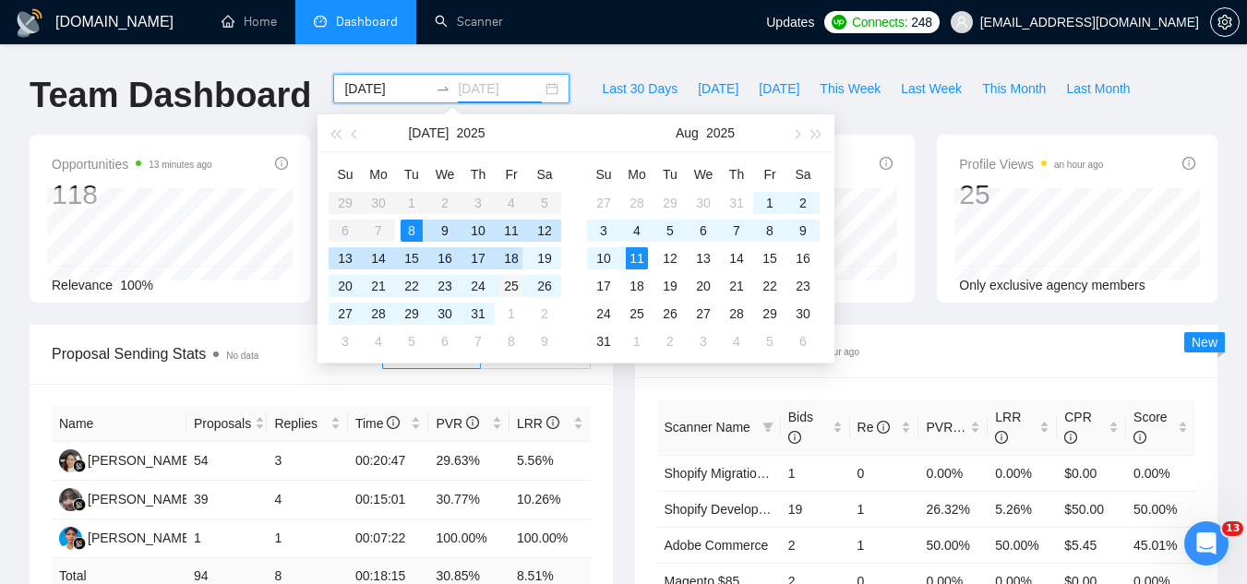
type input "[DATE]"
click at [519, 288] on div "25" at bounding box center [511, 286] width 22 height 22
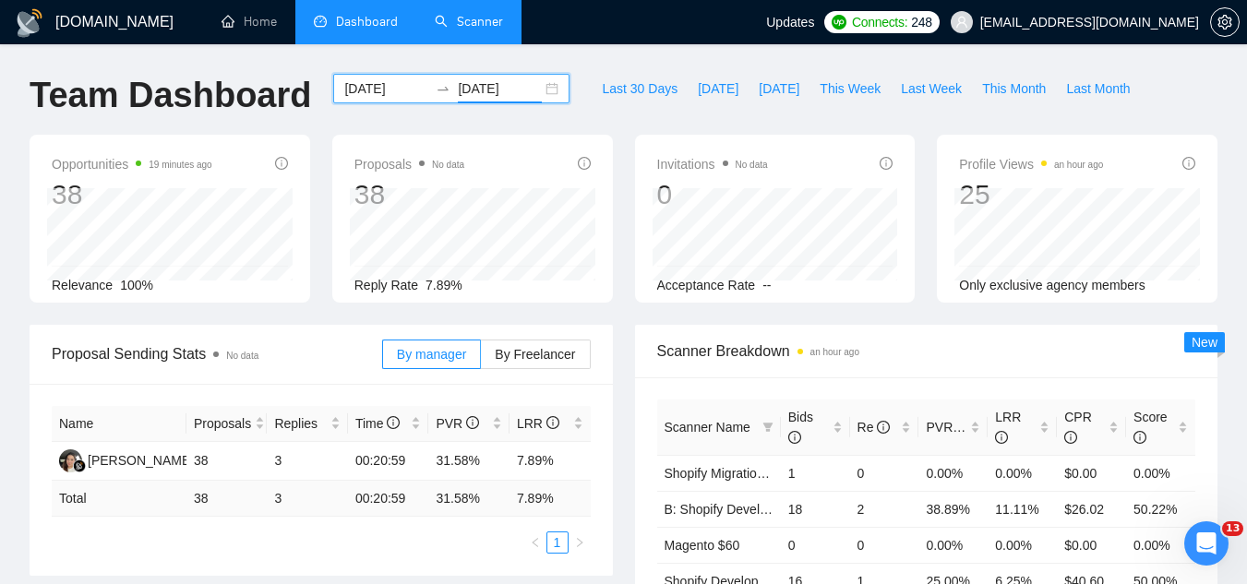
click at [500, 20] on link "Scanner" at bounding box center [469, 22] width 68 height 16
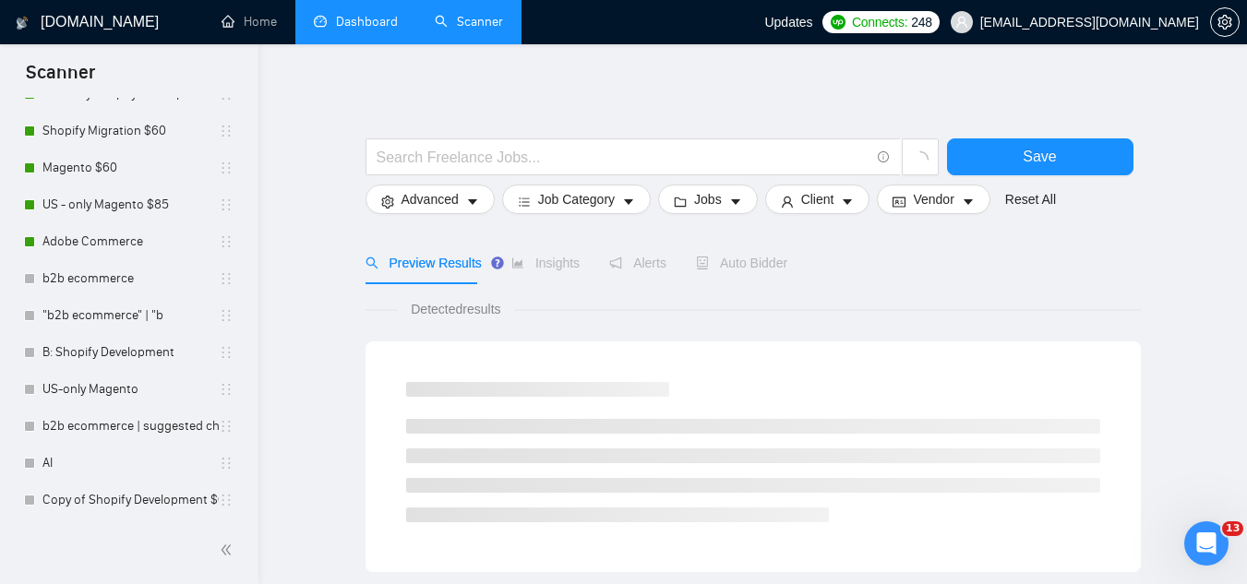
scroll to position [371, 0]
click at [1126, 22] on span "[EMAIL_ADDRESS][DOMAIN_NAME]" at bounding box center [1089, 22] width 219 height 0
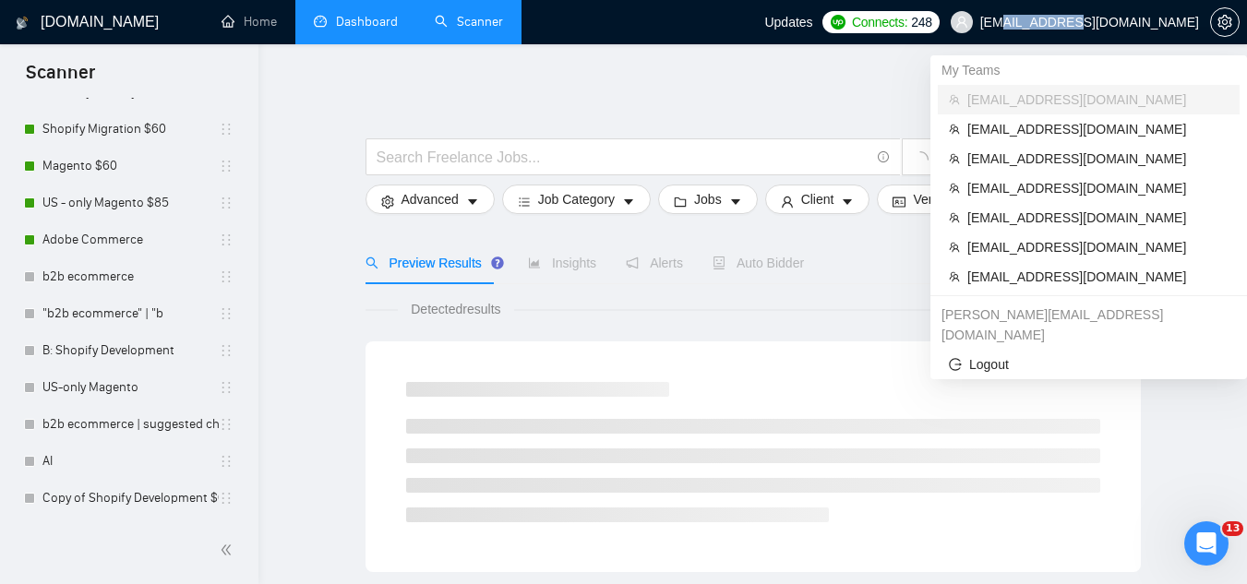
click at [1126, 22] on span "[EMAIL_ADDRESS][DOMAIN_NAME]" at bounding box center [1089, 22] width 219 height 0
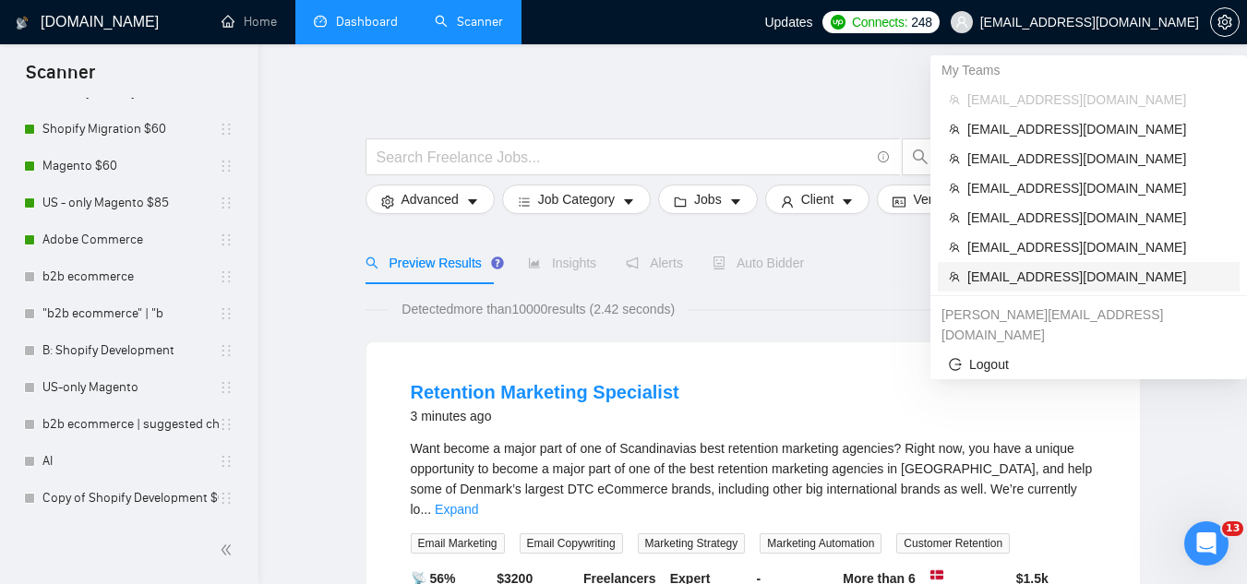
click at [1089, 278] on span "[EMAIL_ADDRESS][DOMAIN_NAME]" at bounding box center [1097, 277] width 261 height 20
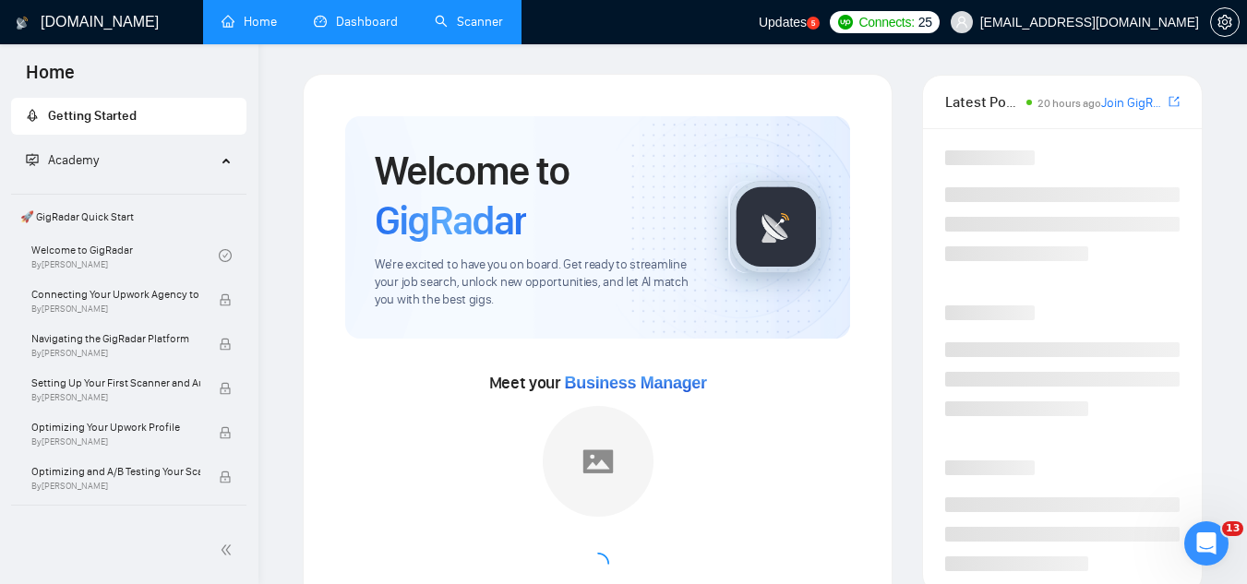
click at [501, 14] on link "Scanner" at bounding box center [469, 22] width 68 height 16
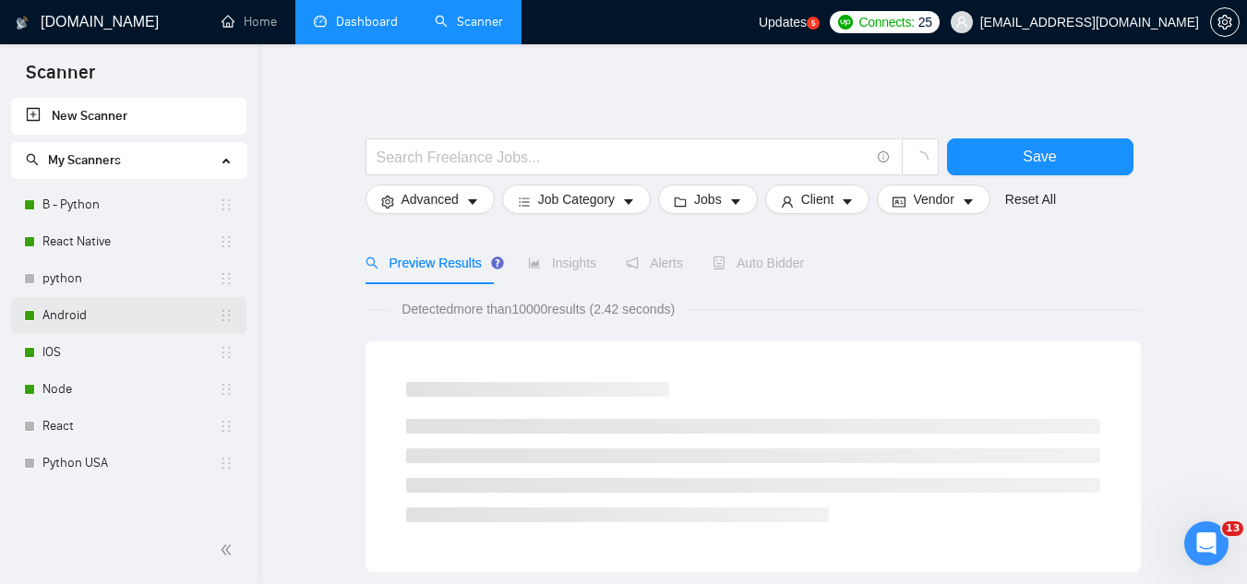
click at [95, 322] on link "Android" at bounding box center [130, 315] width 176 height 37
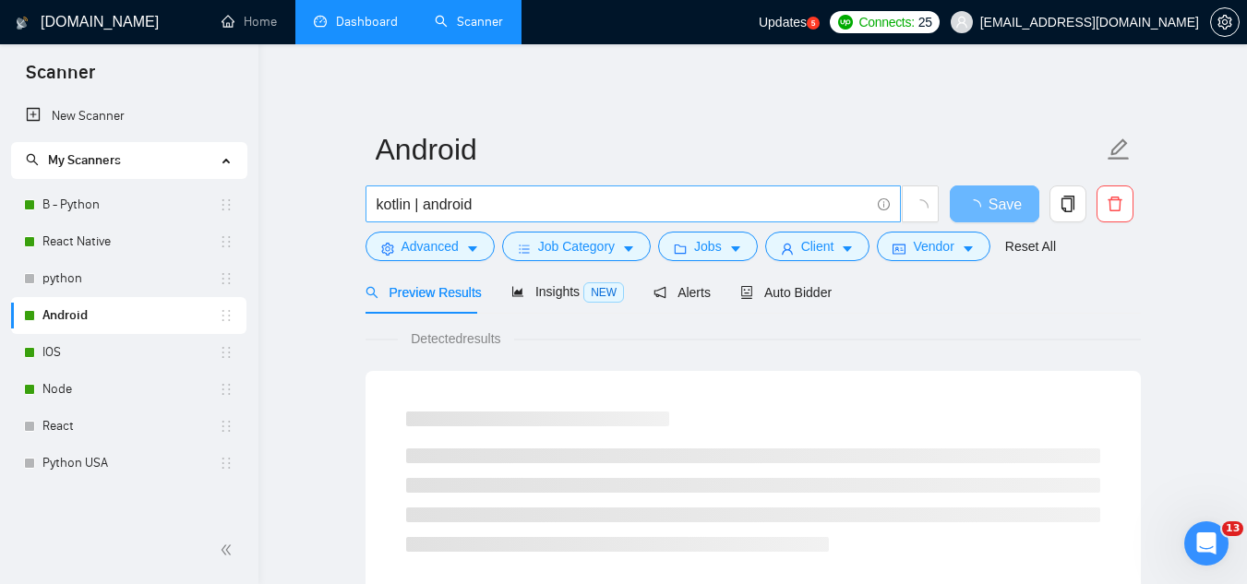
click at [450, 202] on input "kotlin | android" at bounding box center [622, 204] width 493 height 23
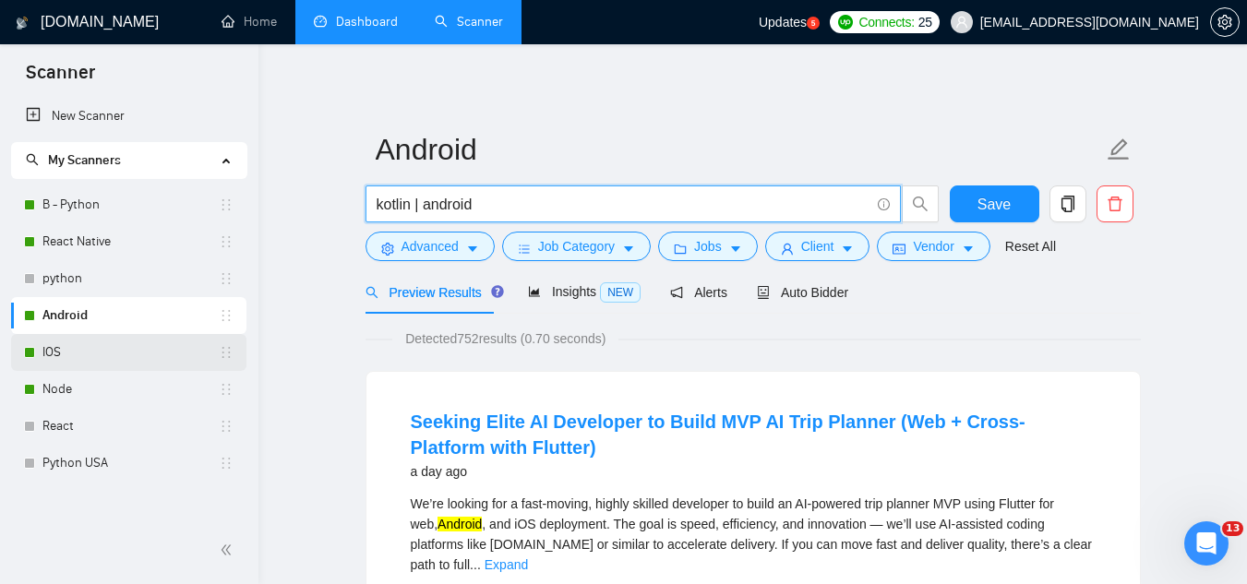
click at [127, 360] on link "IOS" at bounding box center [130, 352] width 176 height 37
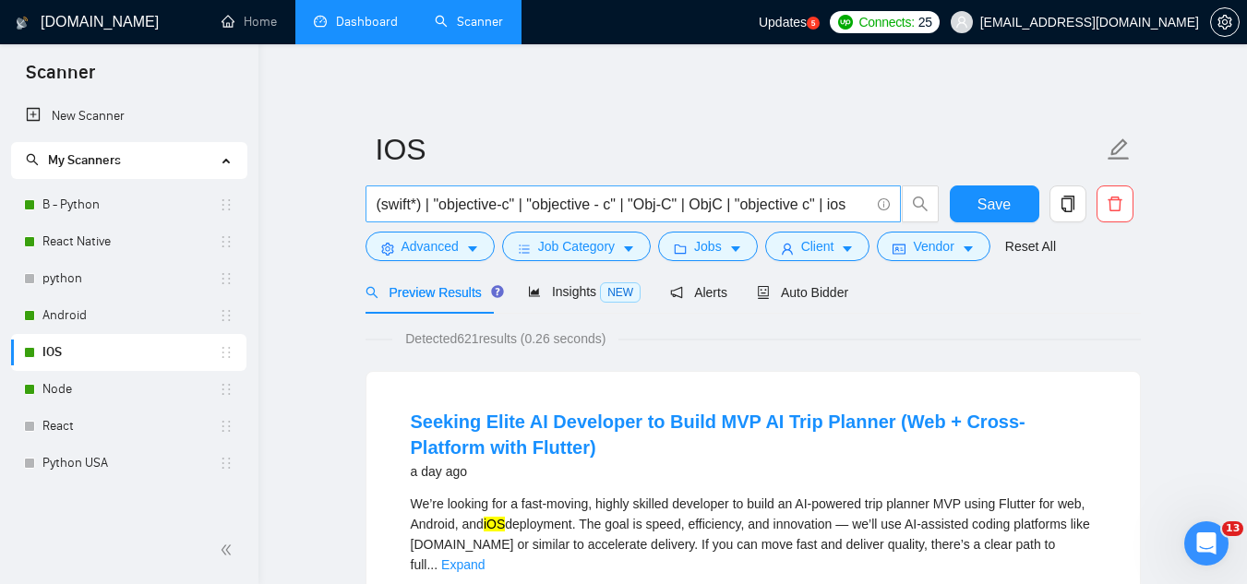
click at [410, 207] on input "(swift*) | "objective-c" | "objective - c" | "Obj-C" | ObjC | "objective c" | i…" at bounding box center [622, 204] width 493 height 23
click at [125, 398] on link "Node" at bounding box center [130, 389] width 176 height 37
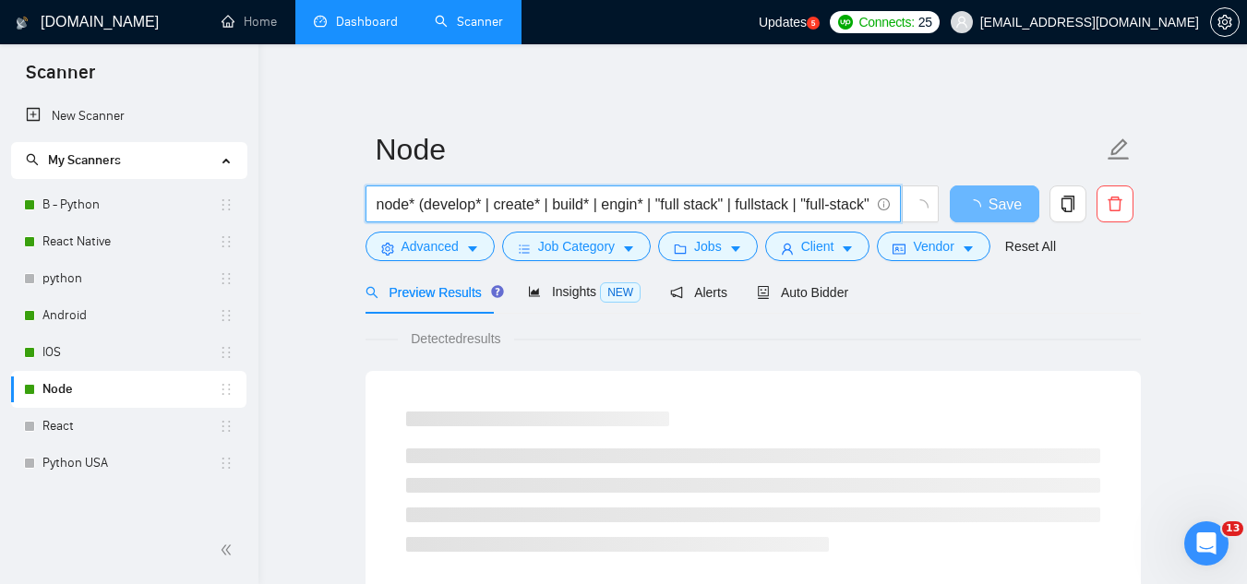
click at [408, 199] on input "node* (develop* | create* | build* | engin* | "full stack" | fullstack | "full-…" at bounding box center [622, 204] width 493 height 23
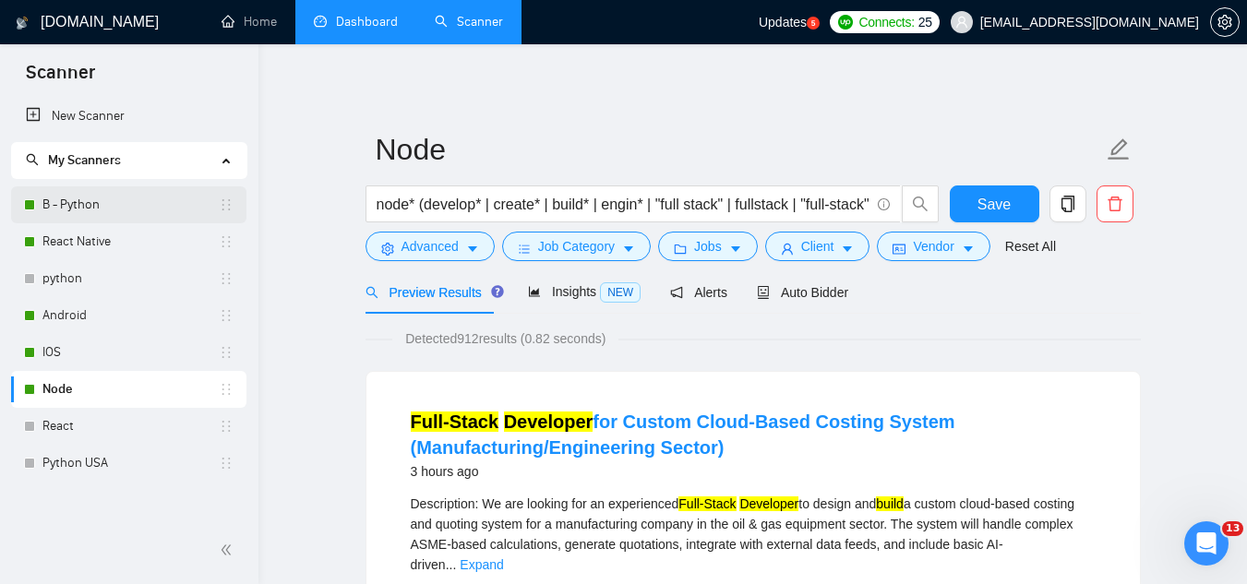
click at [126, 209] on link "B - Python" at bounding box center [130, 204] width 176 height 37
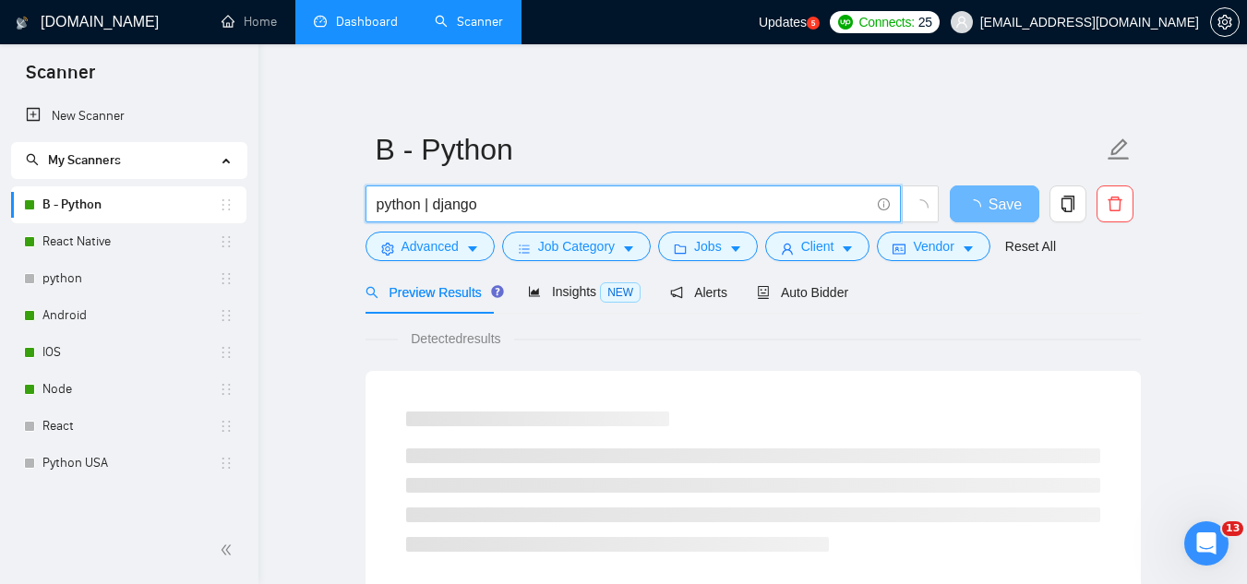
click at [419, 203] on input "python | django" at bounding box center [622, 204] width 493 height 23
click at [419, 202] on input "python | django" at bounding box center [622, 204] width 493 height 23
click at [420, 200] on input "python | django" at bounding box center [622, 204] width 493 height 23
